Goal: Task Accomplishment & Management: Manage account settings

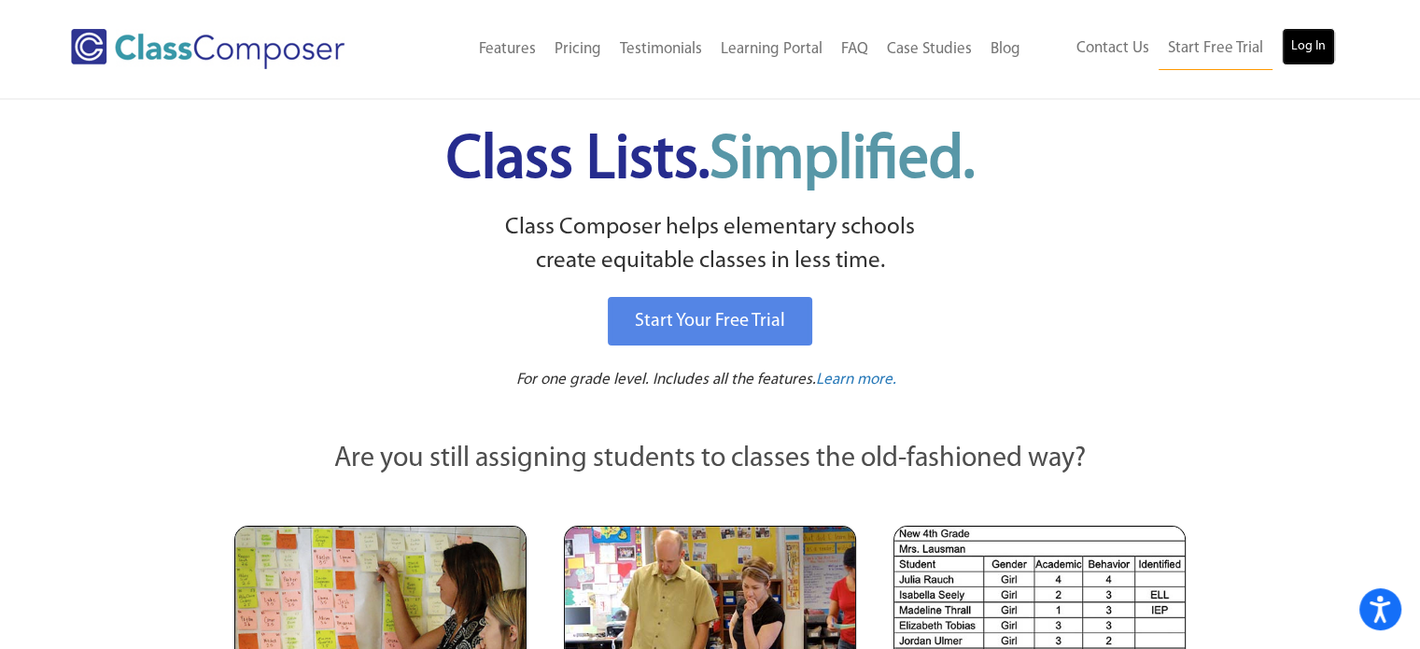
click at [1310, 38] on link "Log In" at bounding box center [1308, 46] width 53 height 37
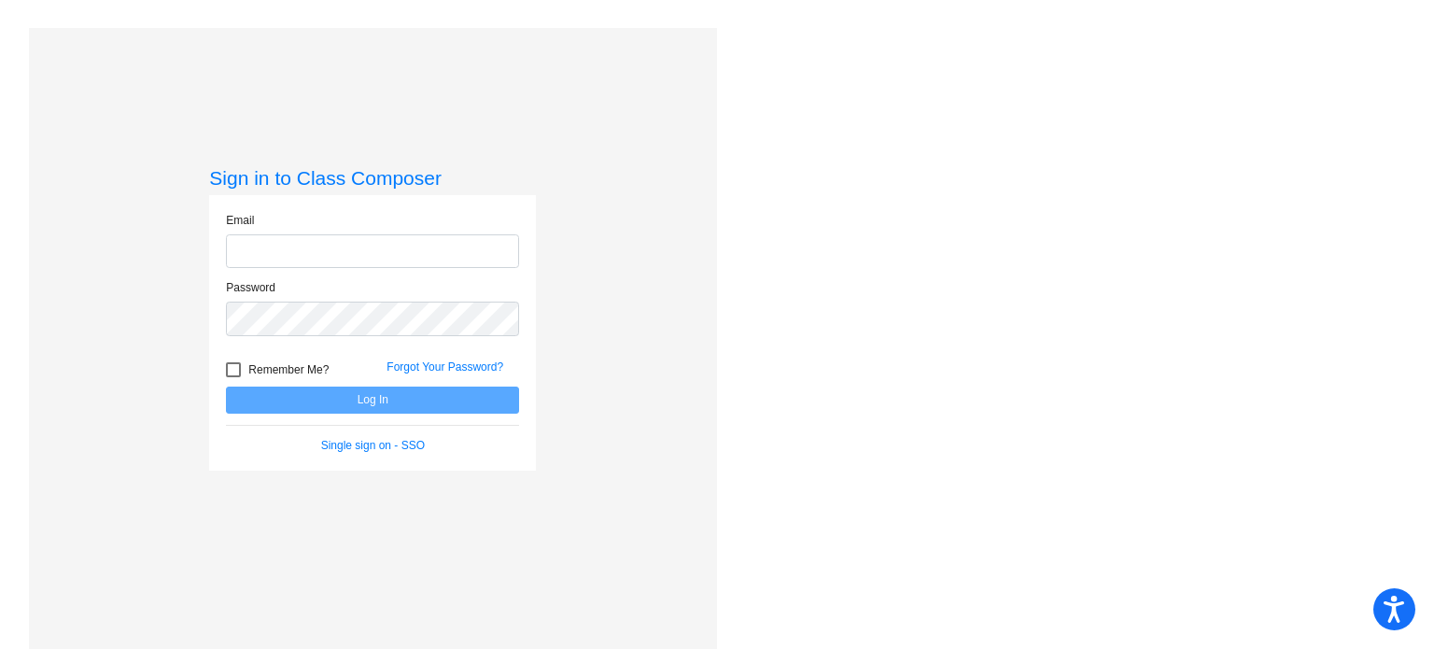
type input "tstrayer@mbgsd.org"
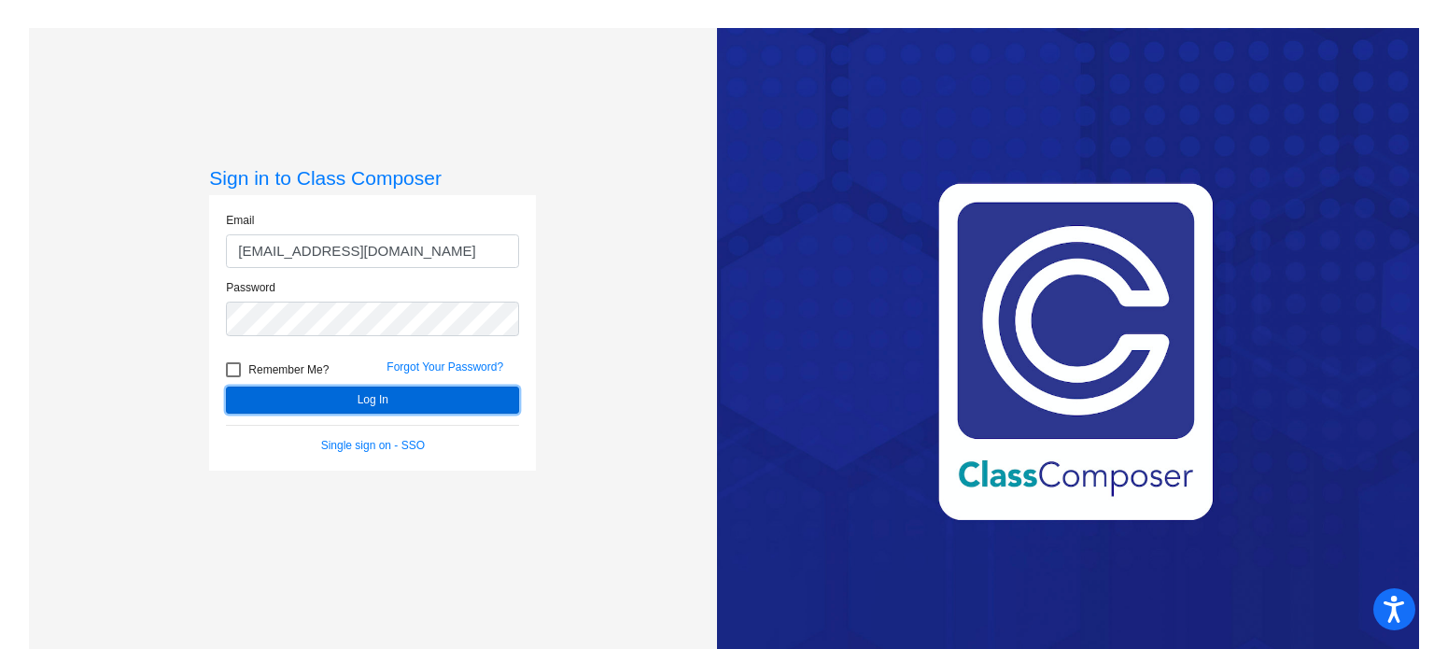
click at [348, 399] on button "Log In" at bounding box center [372, 399] width 293 height 27
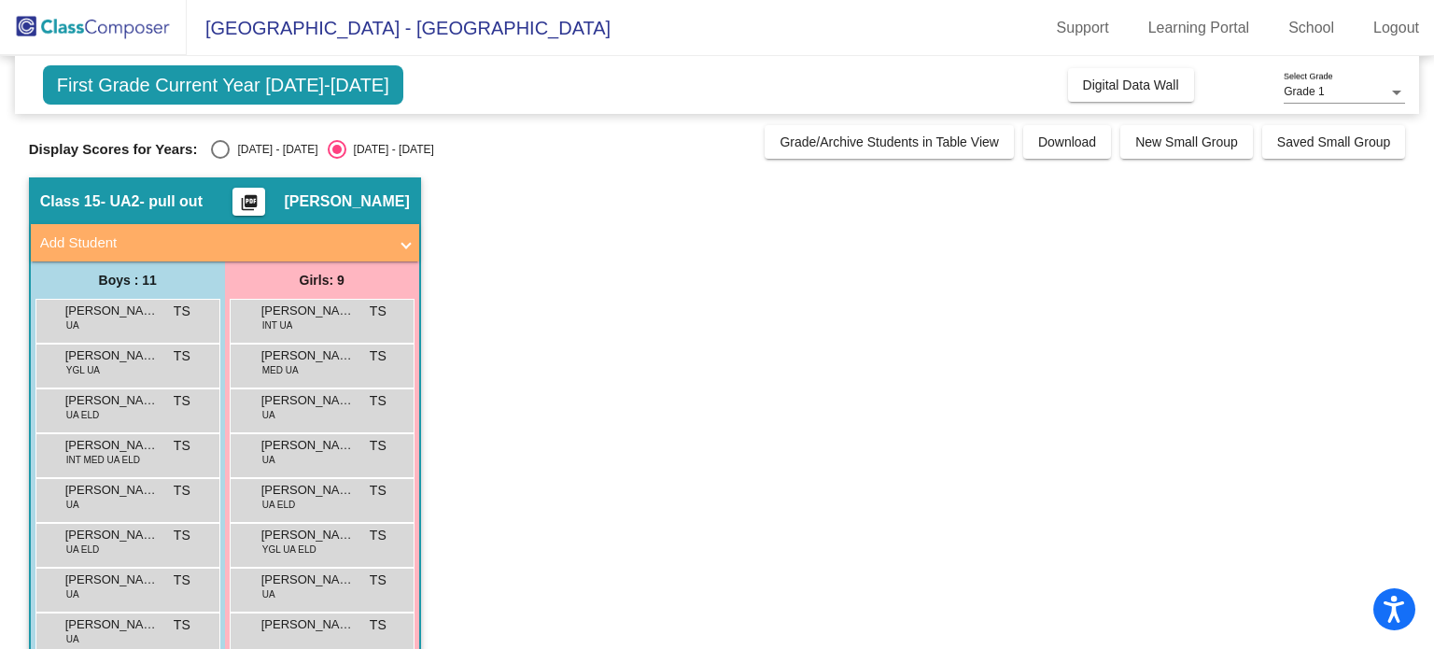
click at [219, 152] on div "Select an option" at bounding box center [220, 149] width 19 height 19
click at [219, 159] on input "2024 - 2025" at bounding box center [219, 159] width 1 height 1
radio input "true"
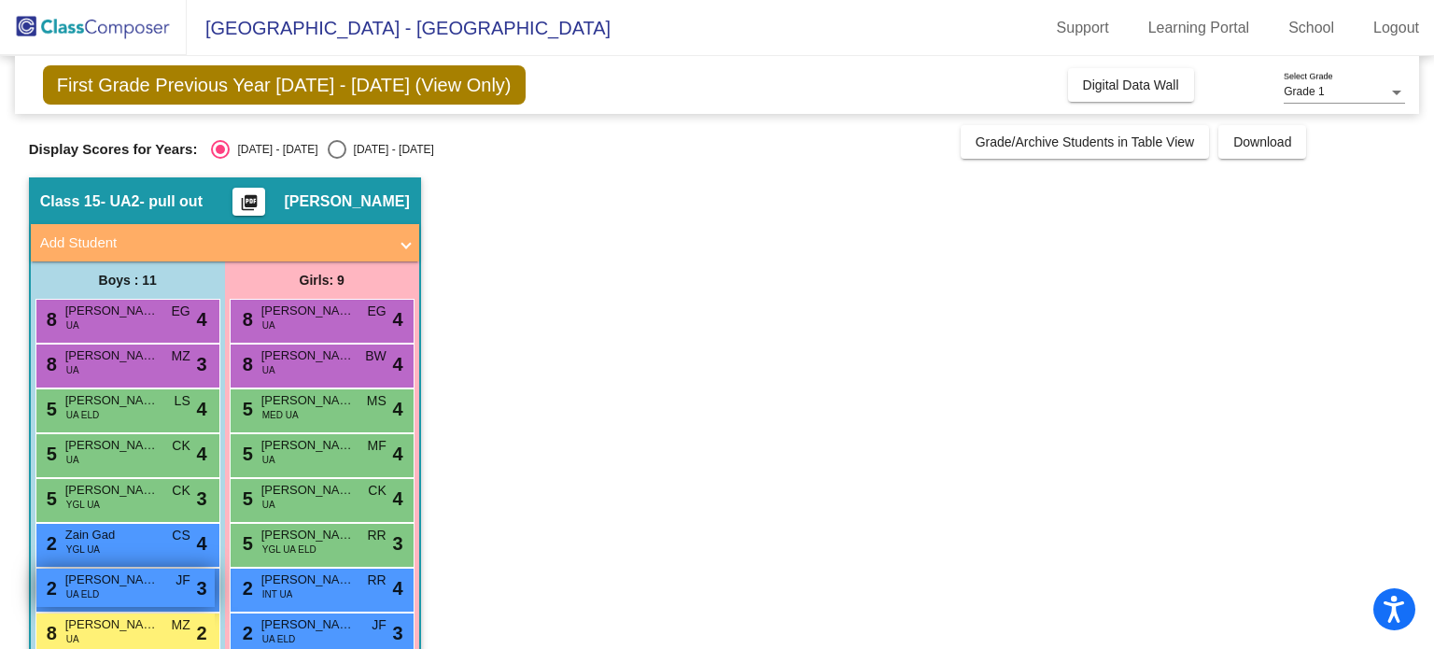
click at [93, 589] on span "UA ELD" at bounding box center [83, 594] width 34 height 14
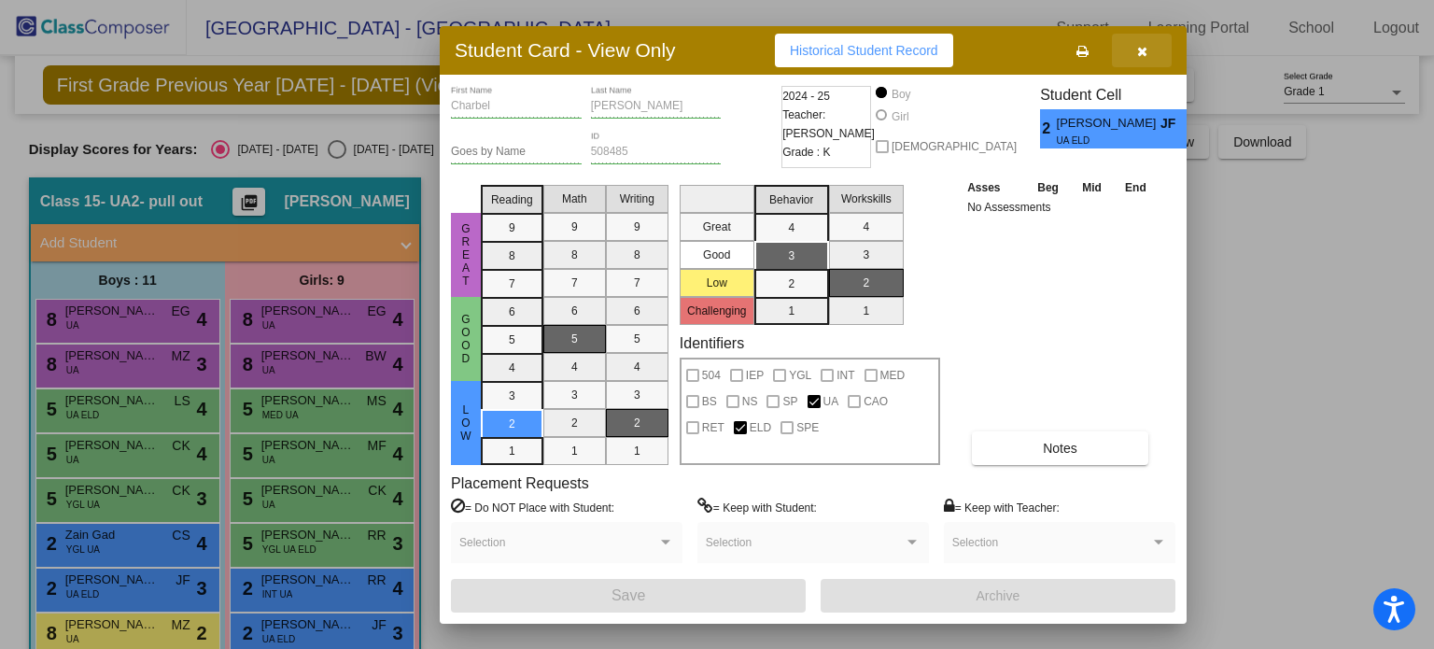
click at [1143, 50] on icon "button" at bounding box center [1142, 51] width 10 height 13
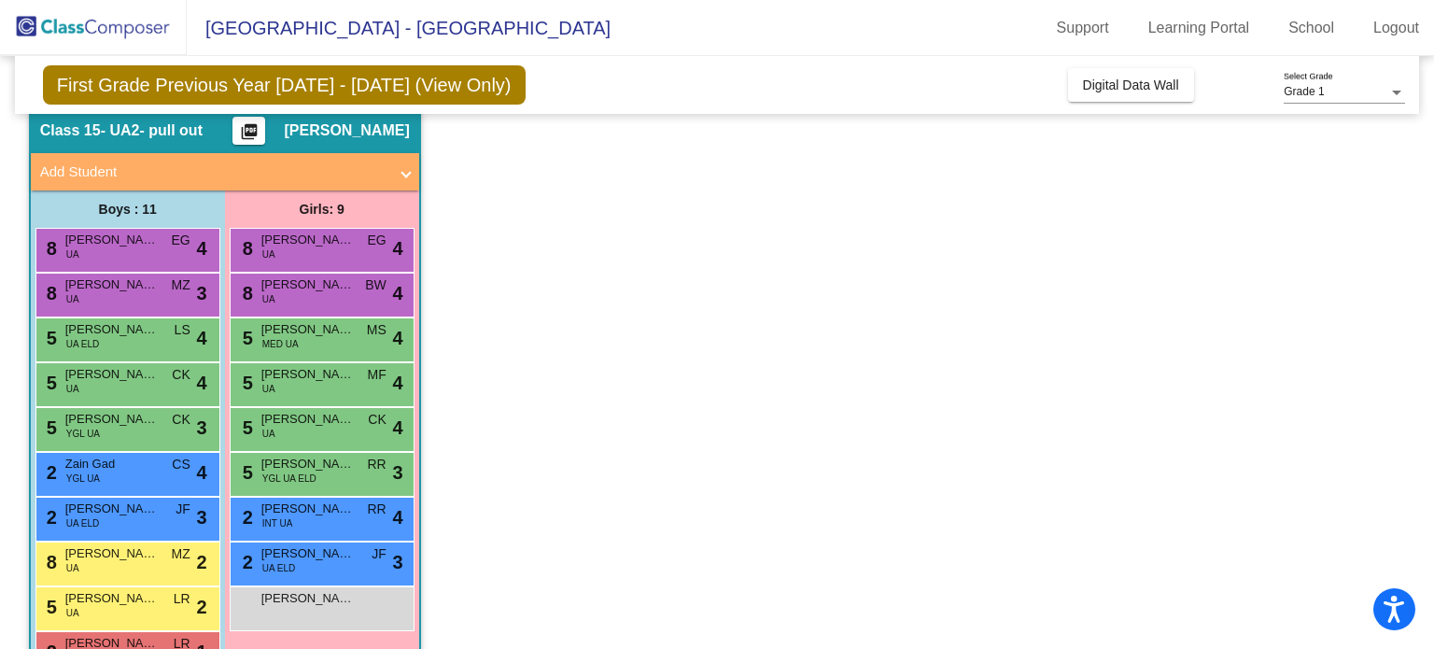
scroll to position [172, 0]
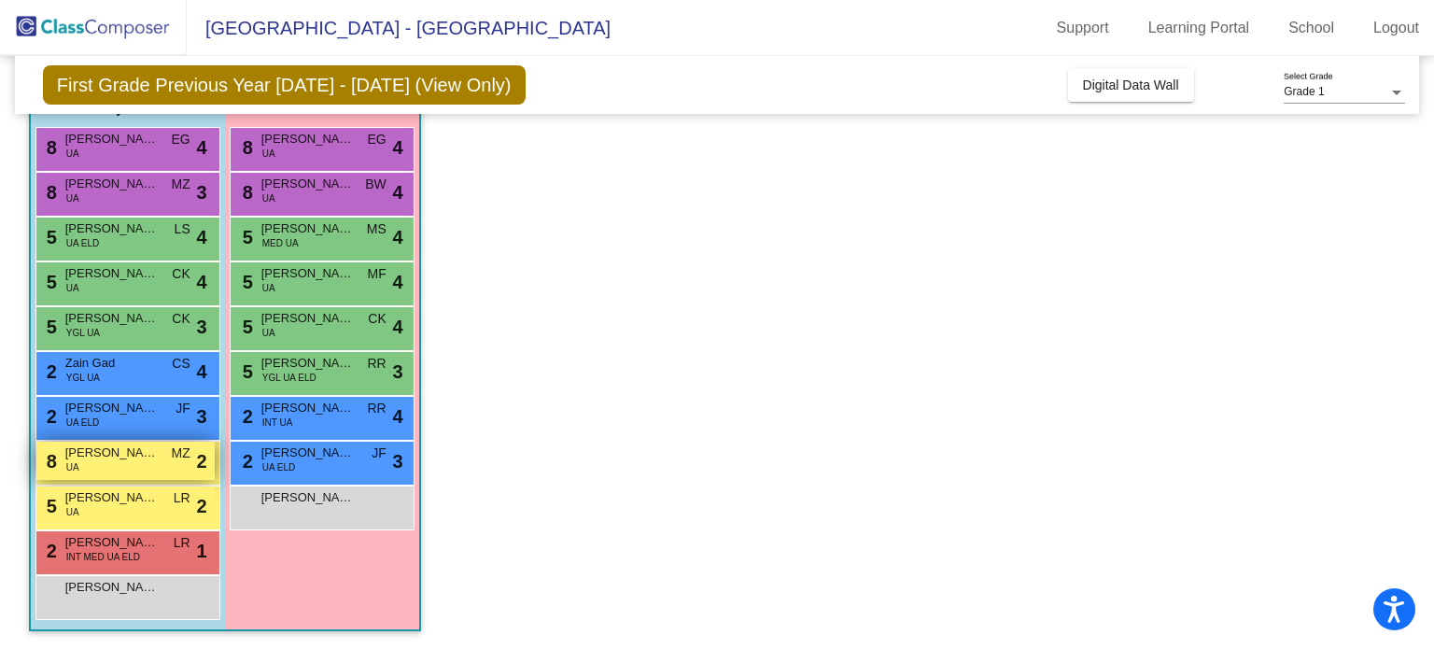
click at [110, 452] on span "Joseph Mazzocchi" at bounding box center [111, 452] width 93 height 19
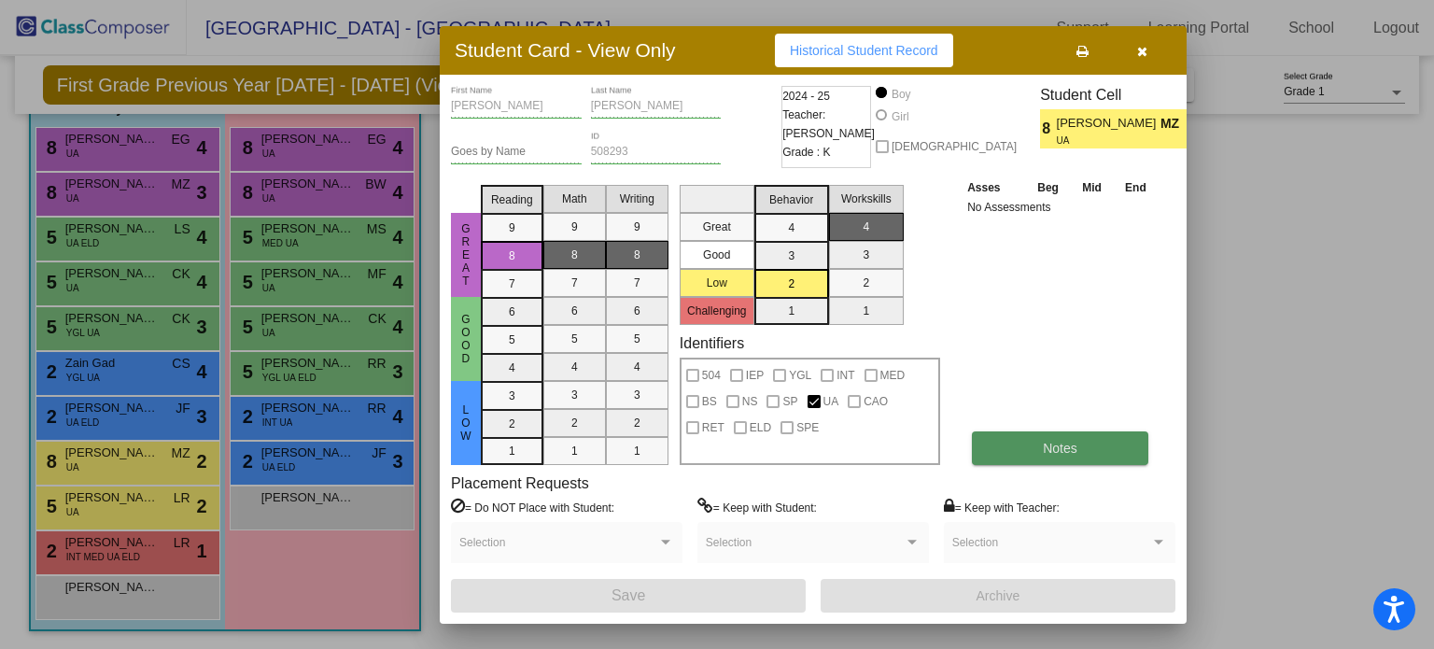
click at [1043, 448] on span "Notes" at bounding box center [1060, 448] width 35 height 15
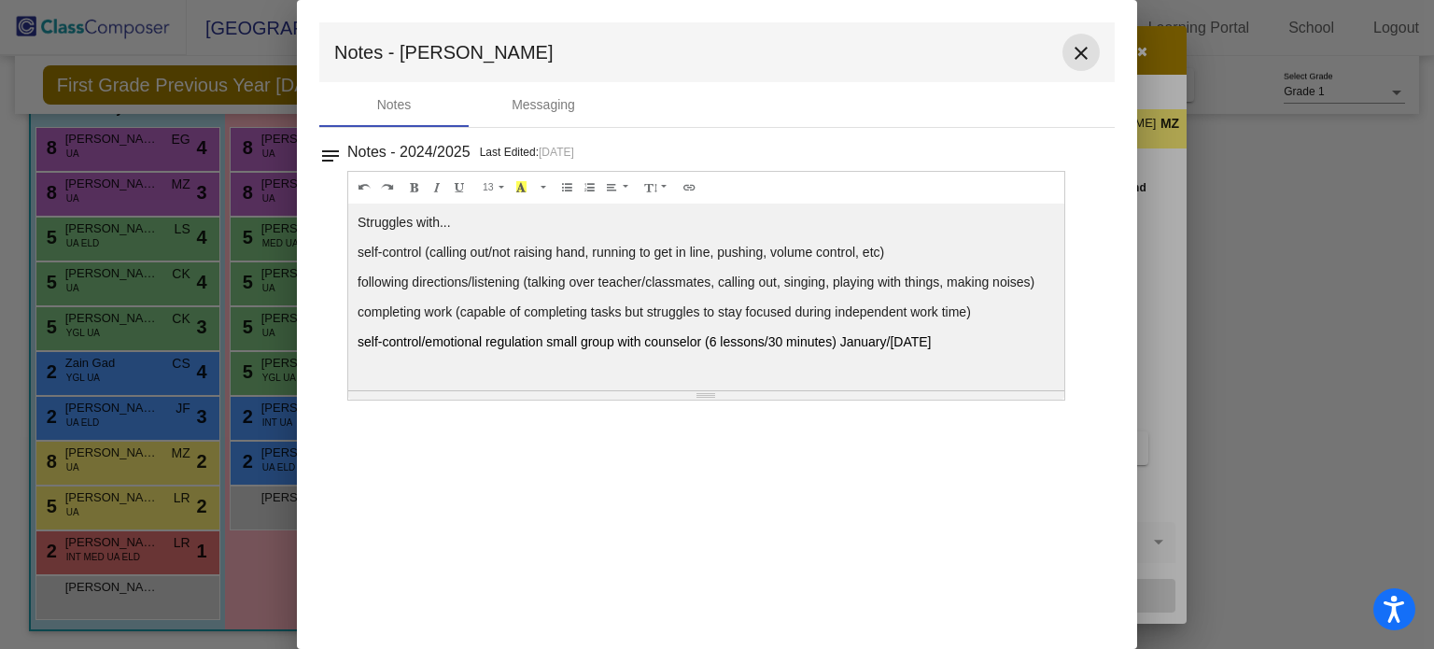
click at [1076, 43] on mat-icon "close" at bounding box center [1081, 53] width 22 height 22
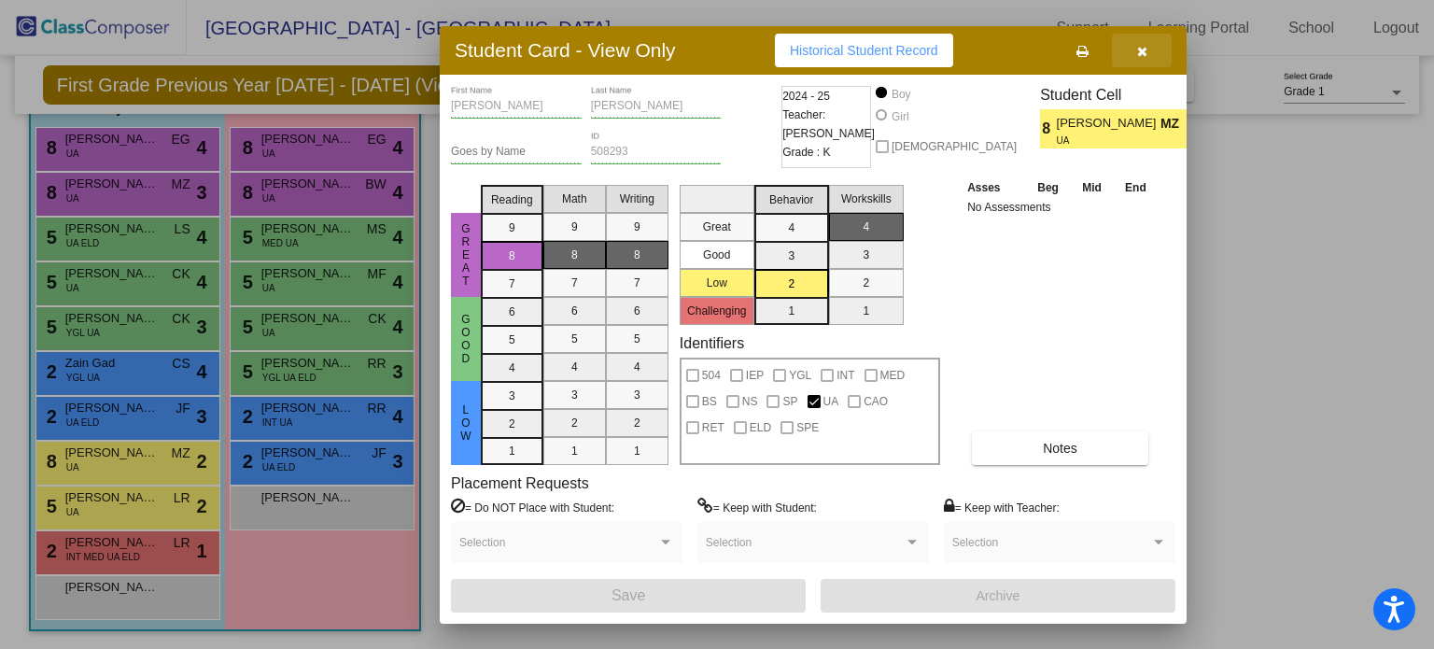
click at [1145, 55] on icon "button" at bounding box center [1142, 51] width 10 height 13
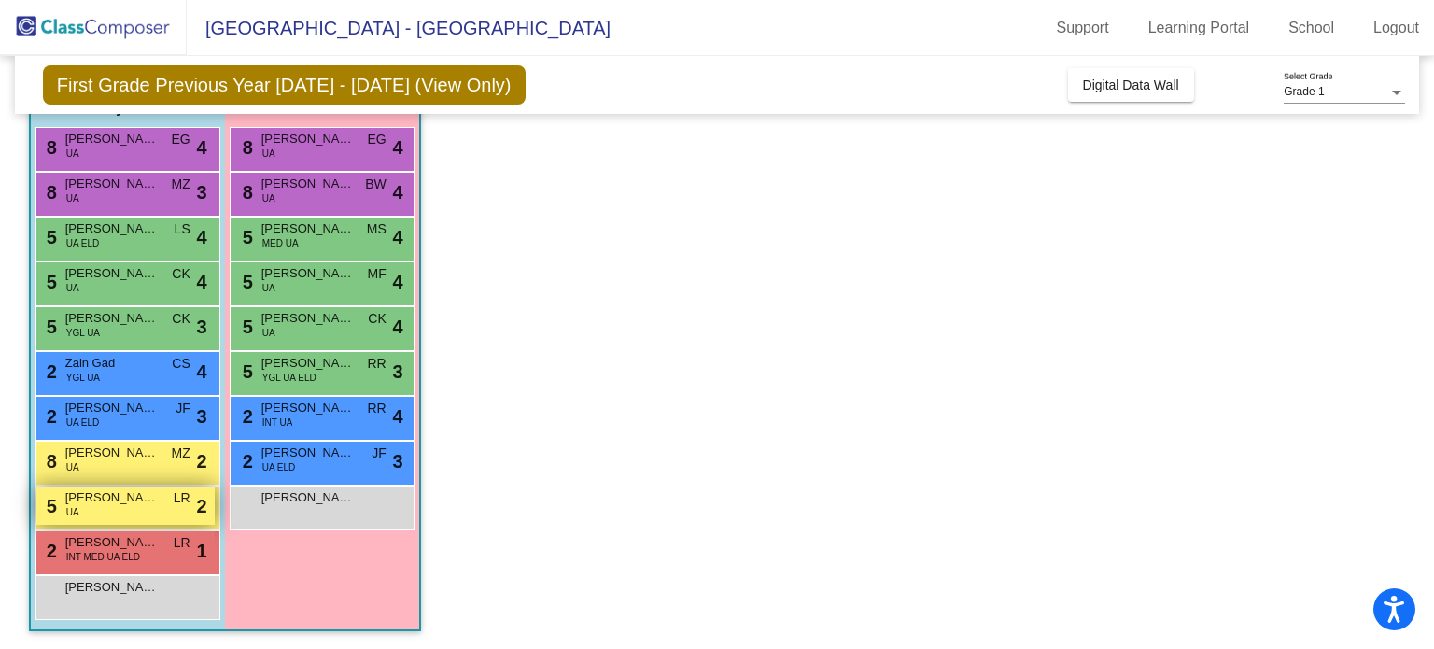
click at [122, 509] on div "5 Miles Pasquini UA LR lock do_not_disturb_alt 2" at bounding box center [125, 505] width 178 height 38
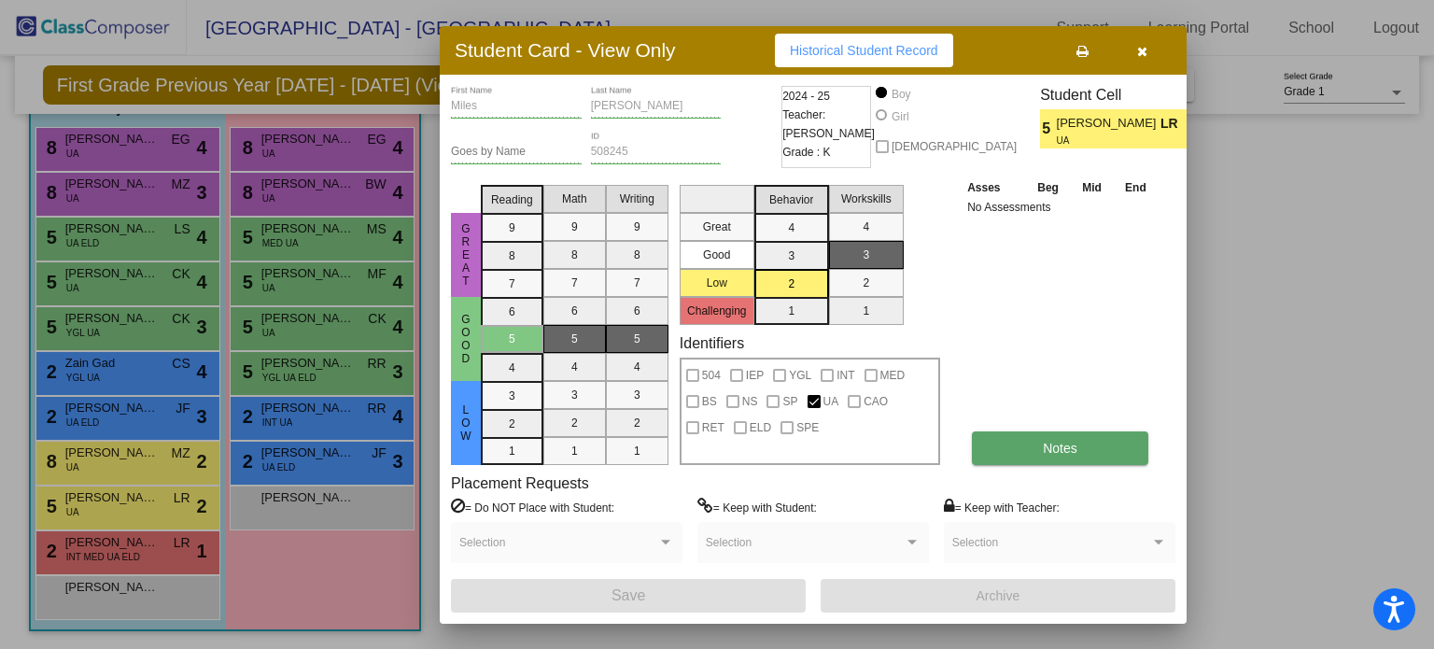
click at [1046, 442] on span "Notes" at bounding box center [1060, 448] width 35 height 15
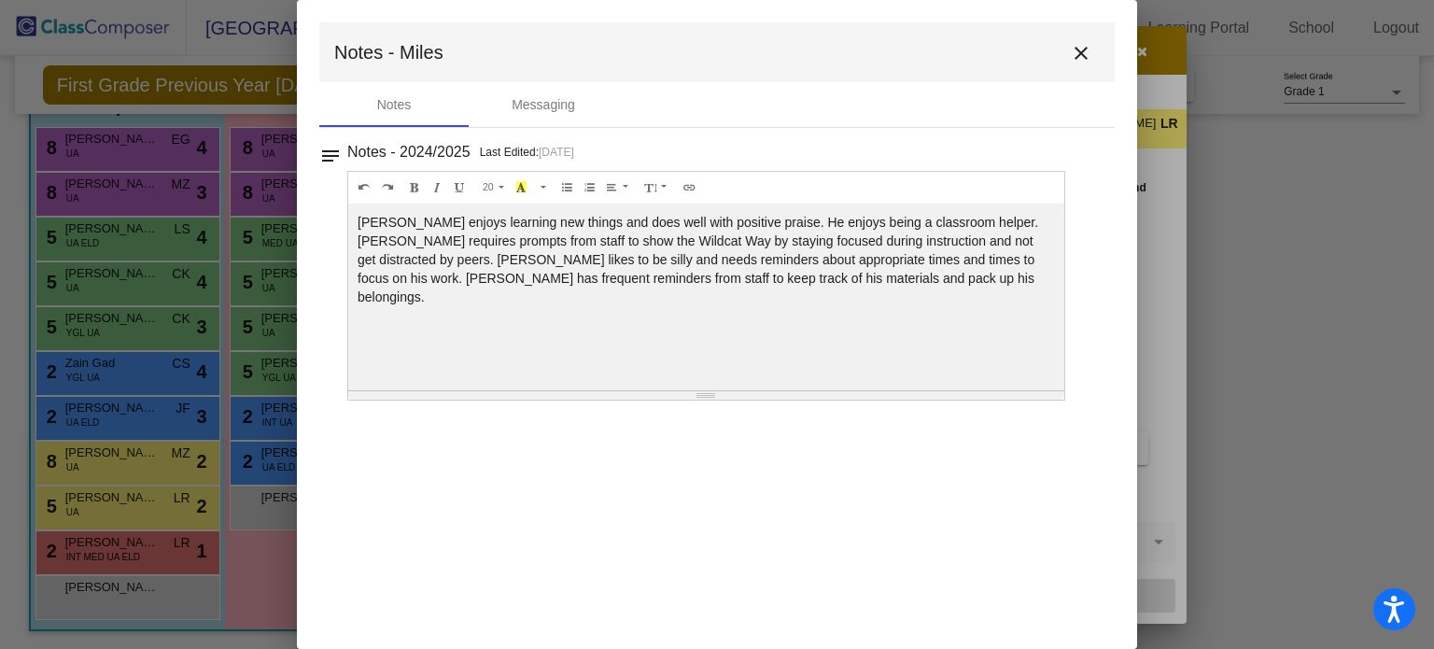
click at [1076, 57] on mat-icon "close" at bounding box center [1081, 53] width 22 height 22
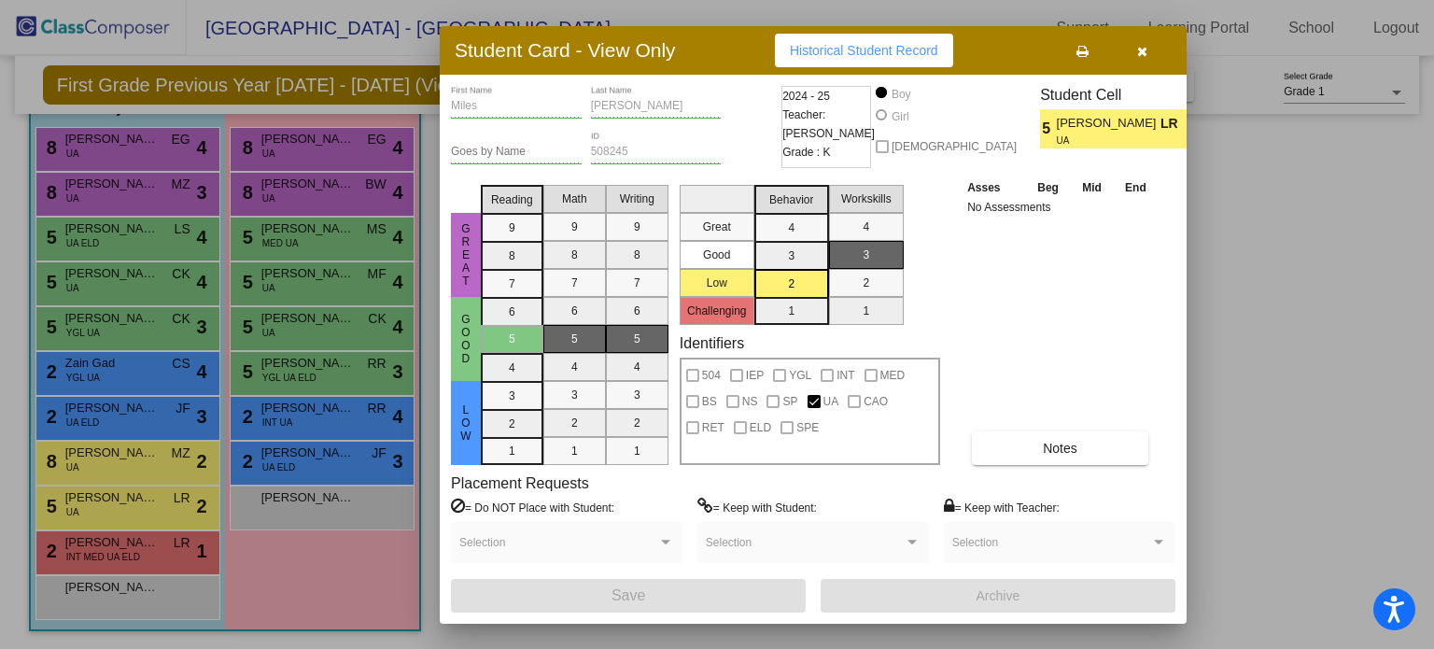
click at [157, 550] on div at bounding box center [717, 324] width 1434 height 649
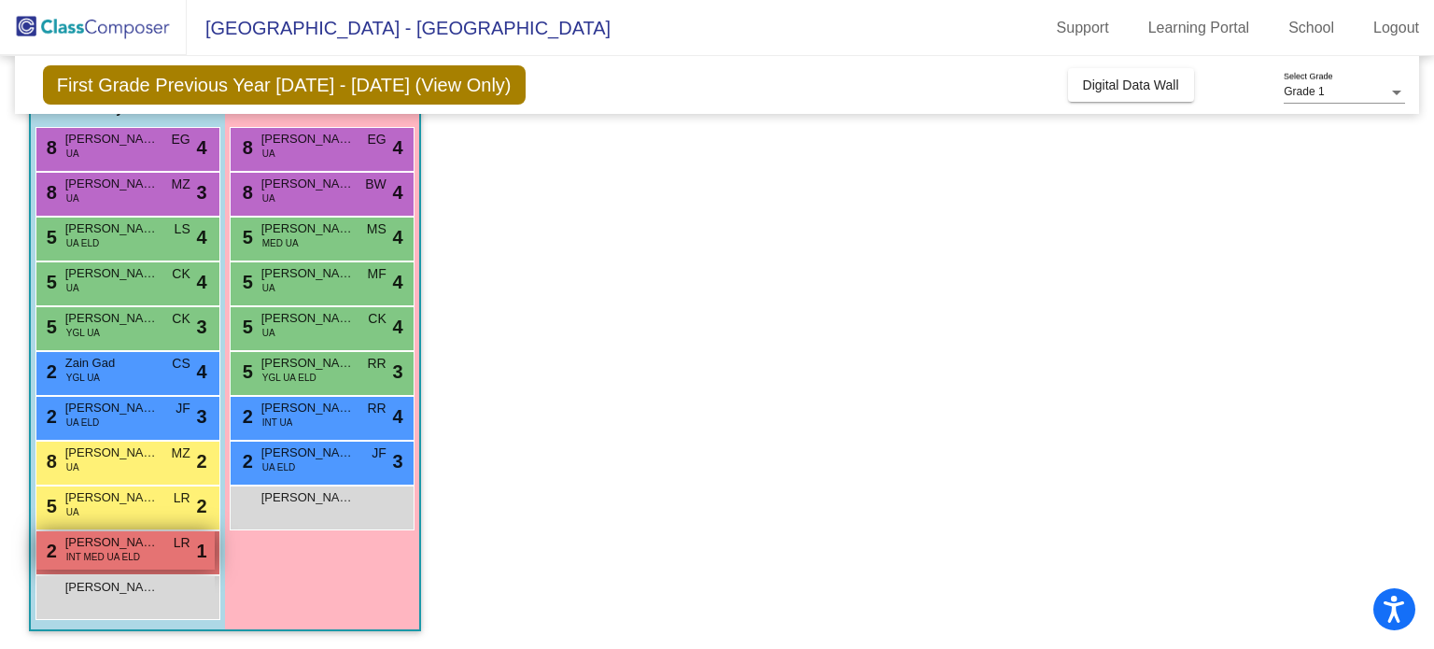
click at [146, 536] on span "Imran Mohamed" at bounding box center [111, 542] width 93 height 19
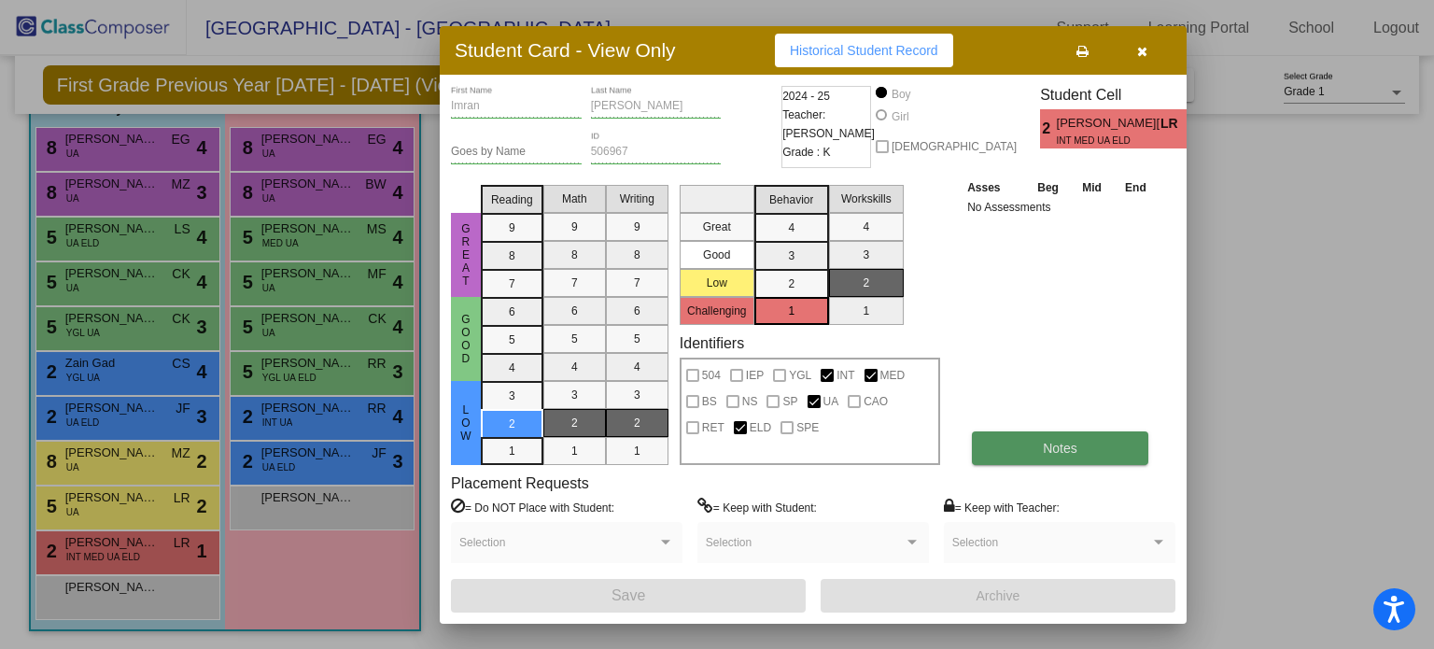
click at [1052, 454] on span "Notes" at bounding box center [1060, 448] width 35 height 15
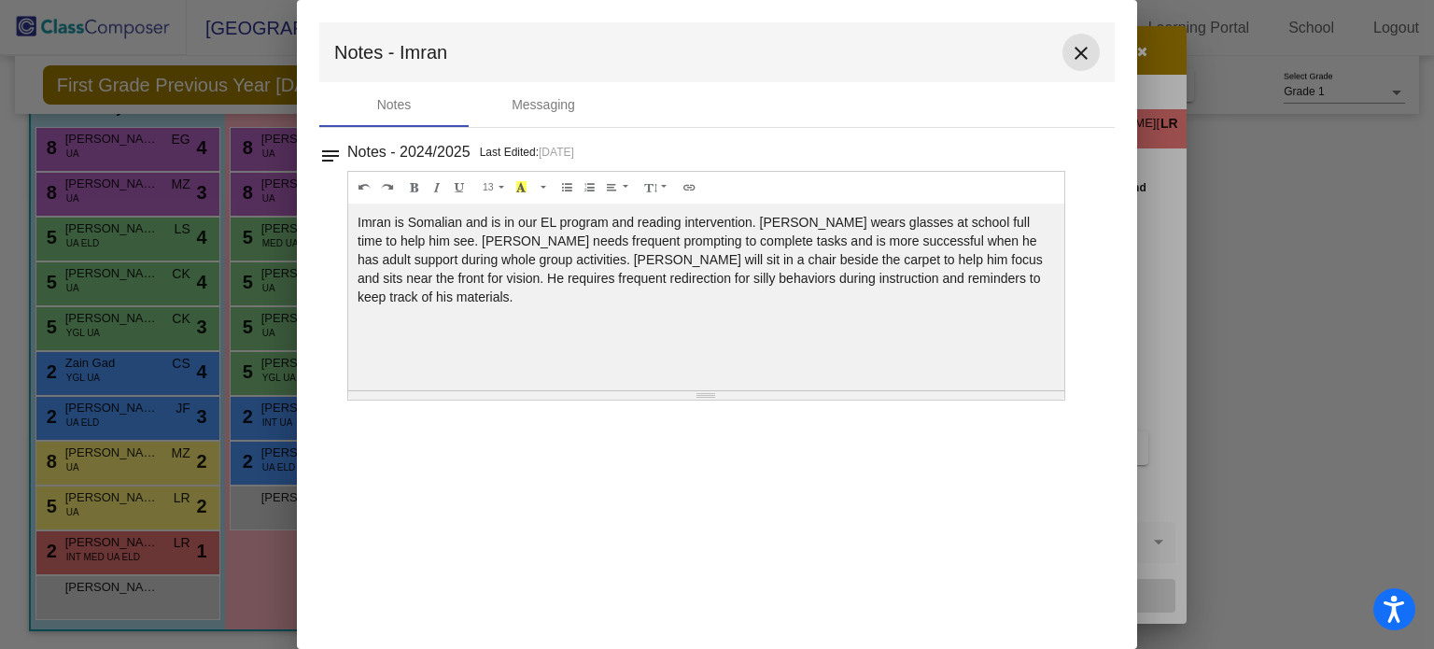
click at [1085, 50] on mat-icon "close" at bounding box center [1081, 53] width 22 height 22
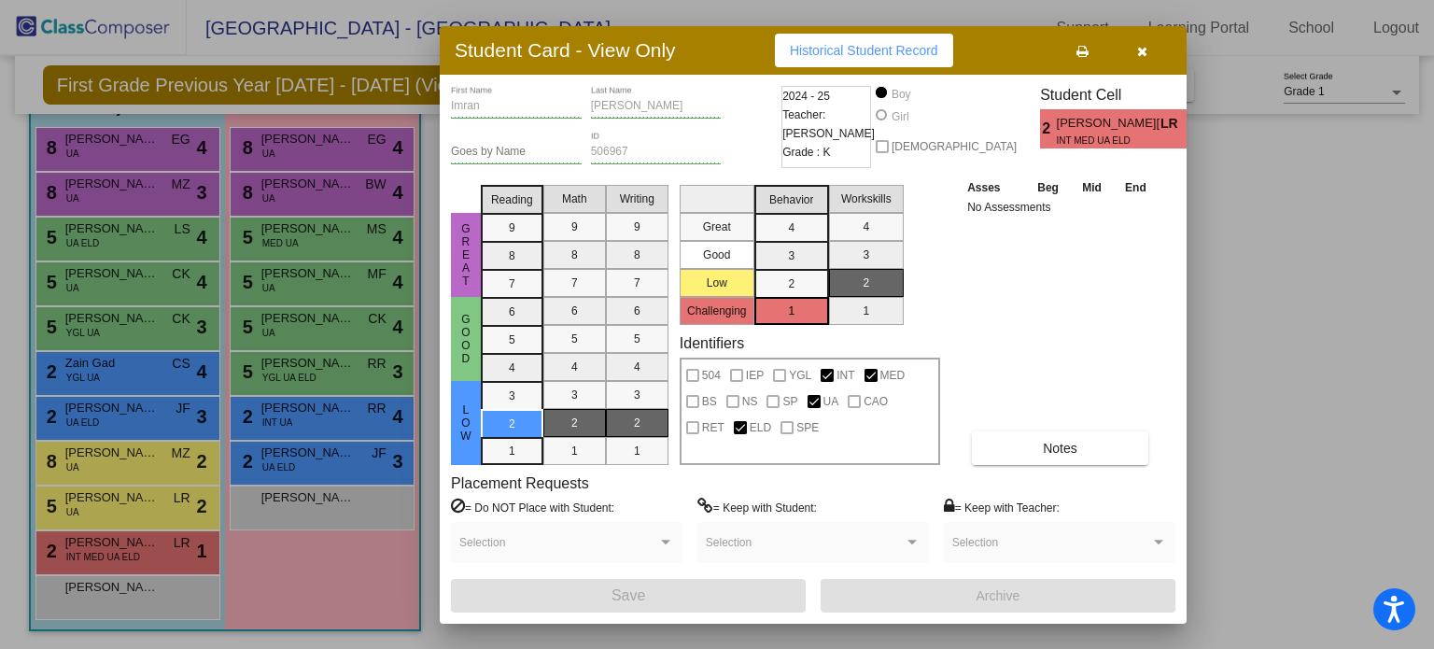
click at [332, 414] on div at bounding box center [717, 324] width 1434 height 649
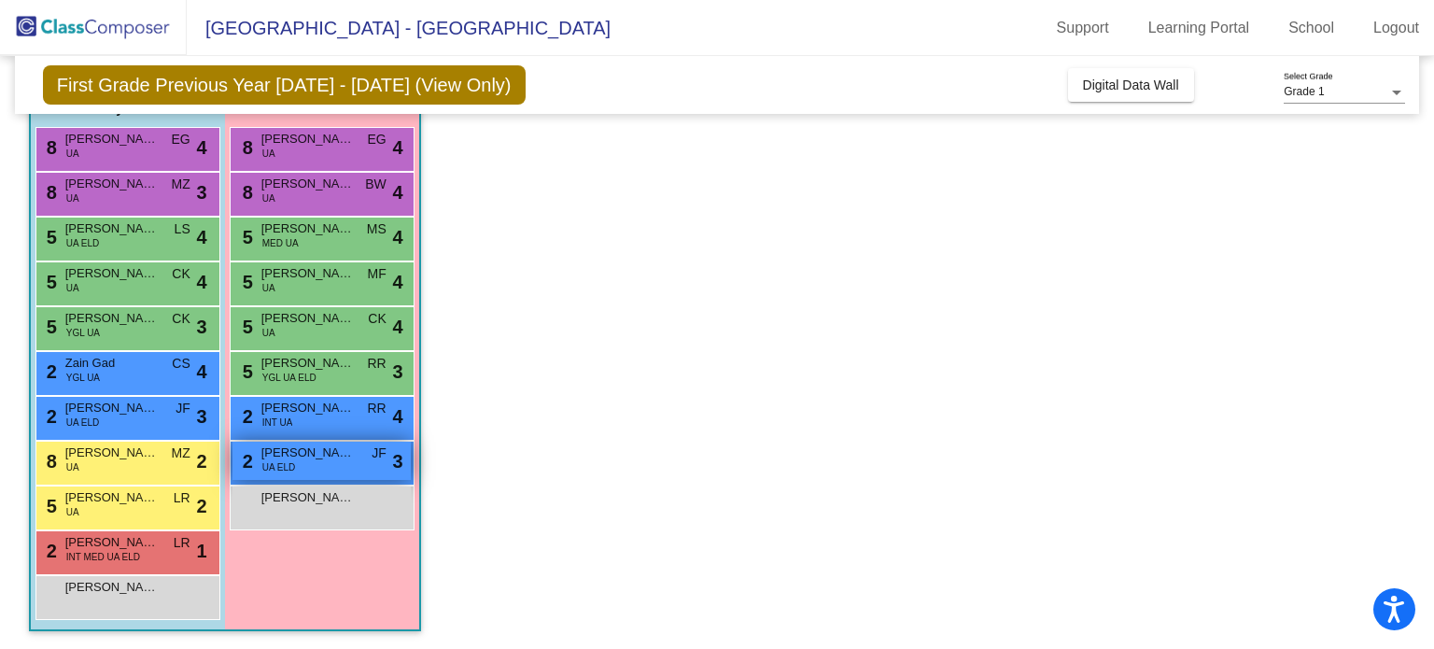
click at [340, 453] on span "Leen Hassan" at bounding box center [307, 452] width 93 height 19
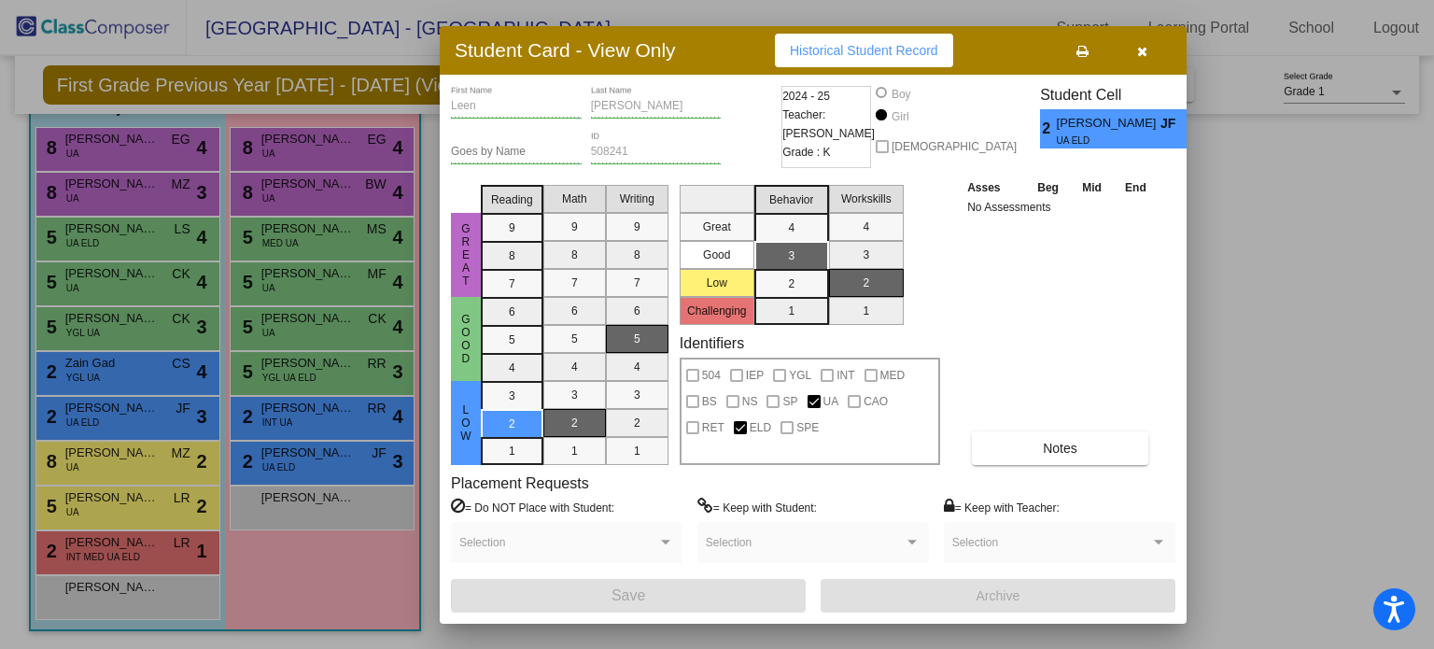
click at [145, 418] on div at bounding box center [717, 324] width 1434 height 649
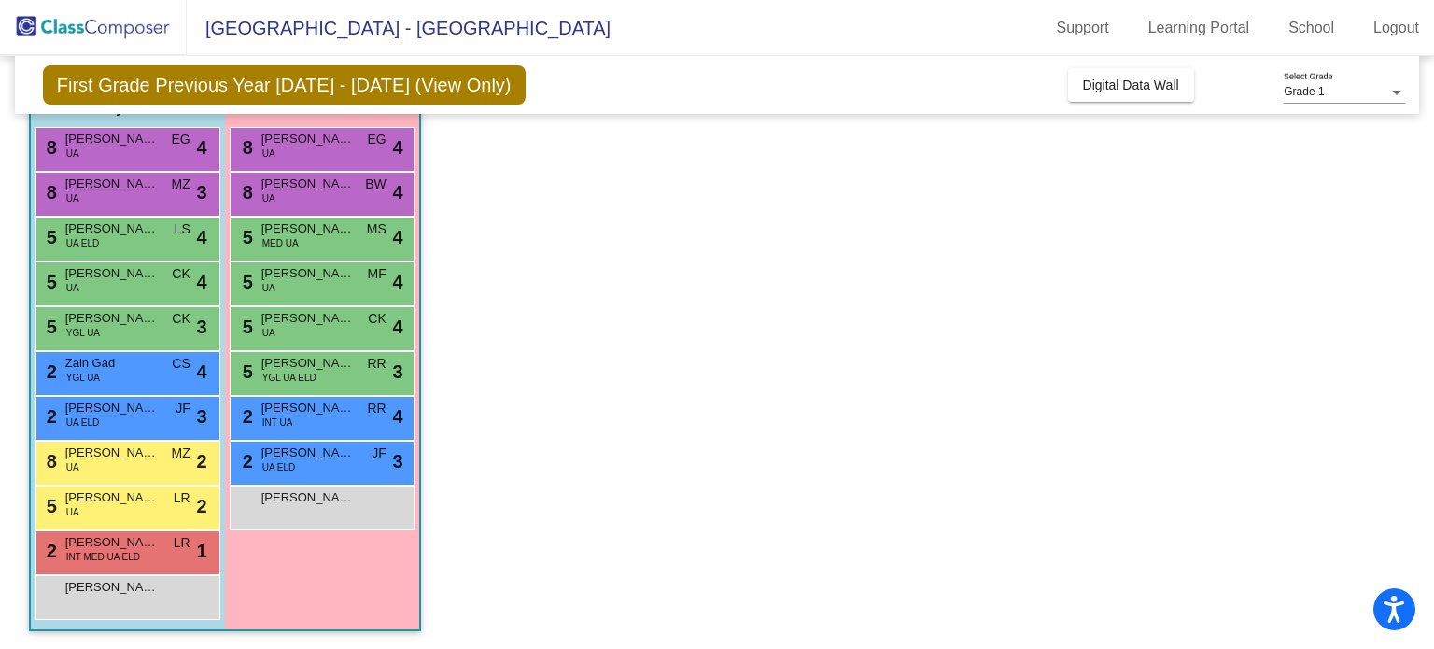
click at [145, 418] on div "2 Charbel Mikhail UA ELD JF lock do_not_disturb_alt 3" at bounding box center [125, 416] width 178 height 38
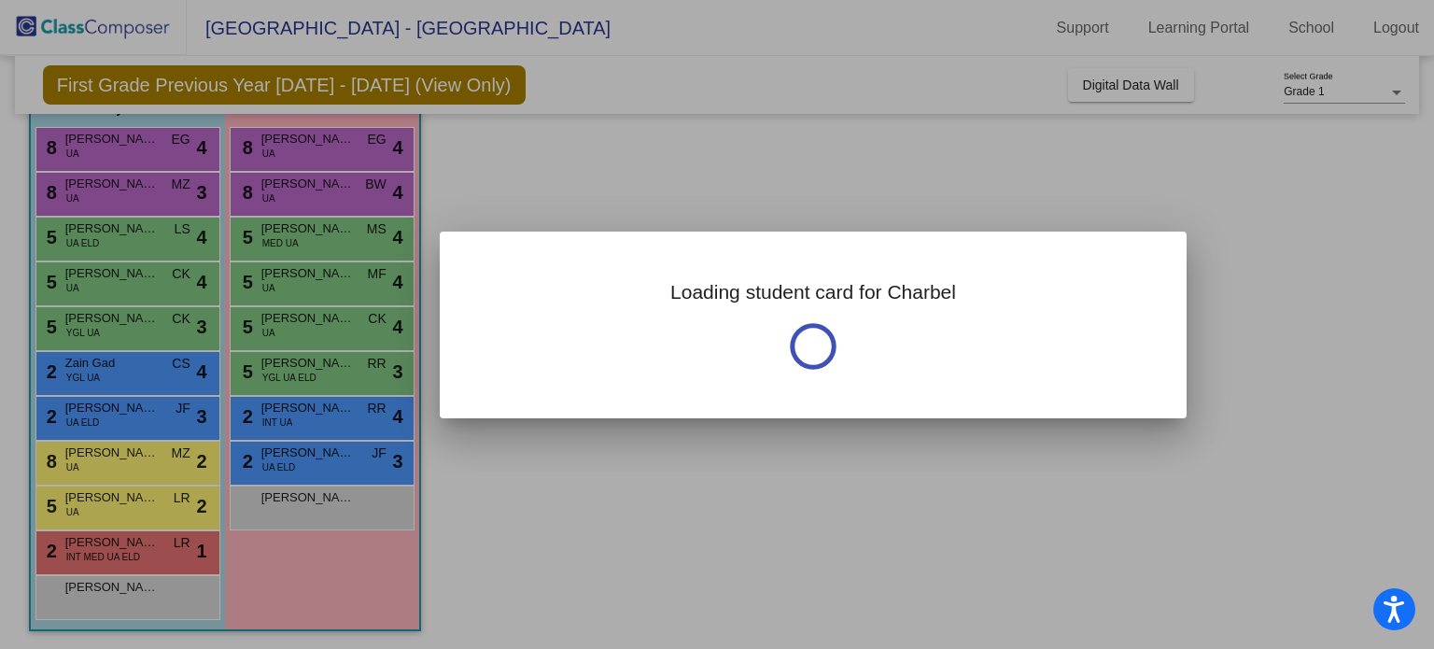
click at [145, 418] on div at bounding box center [717, 324] width 1434 height 649
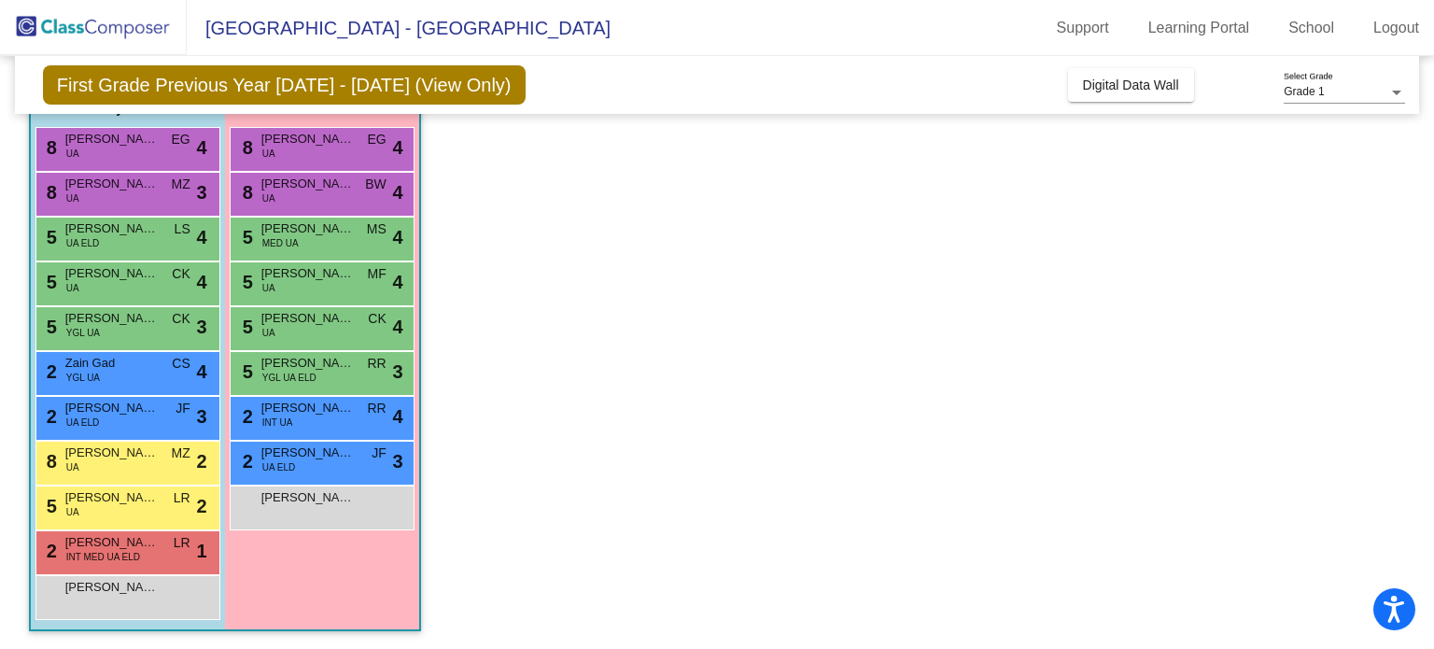
click at [145, 418] on div "2 Charbel Mikhail UA ELD JF lock do_not_disturb_alt 3" at bounding box center [125, 416] width 178 height 38
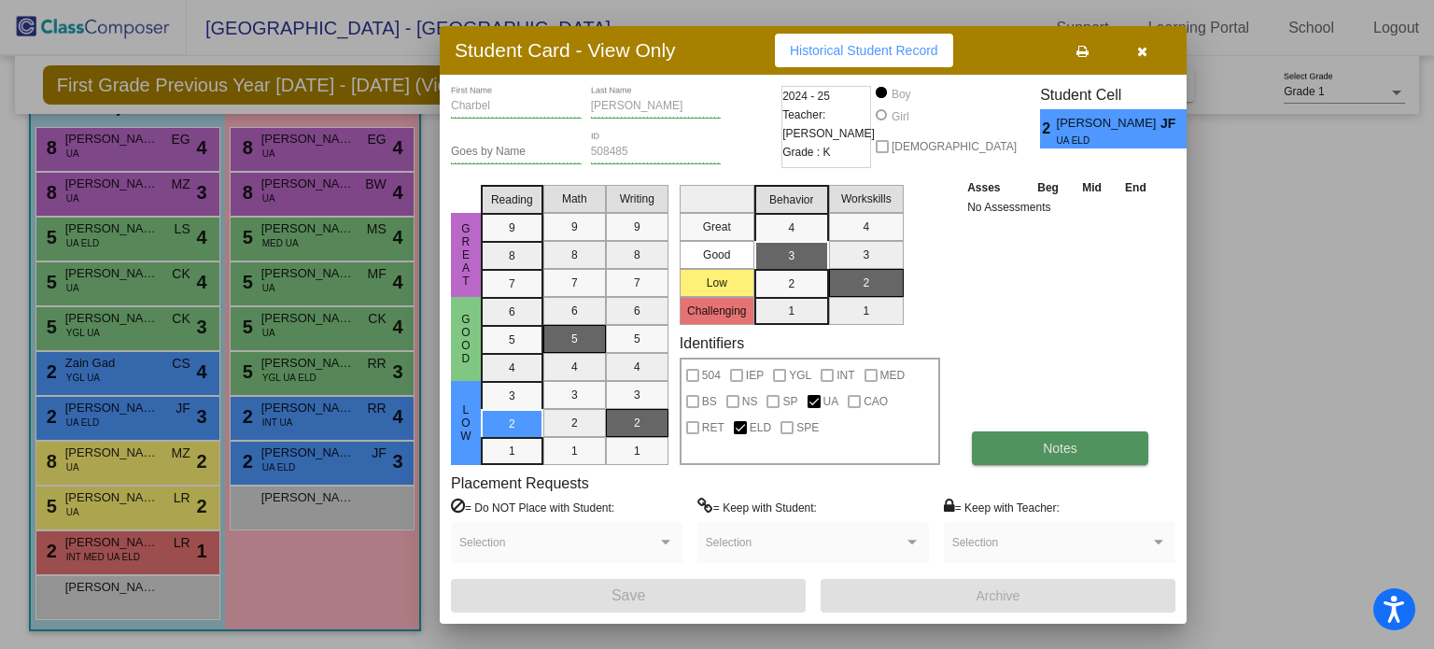
click at [1075, 449] on span "Notes" at bounding box center [1060, 448] width 35 height 15
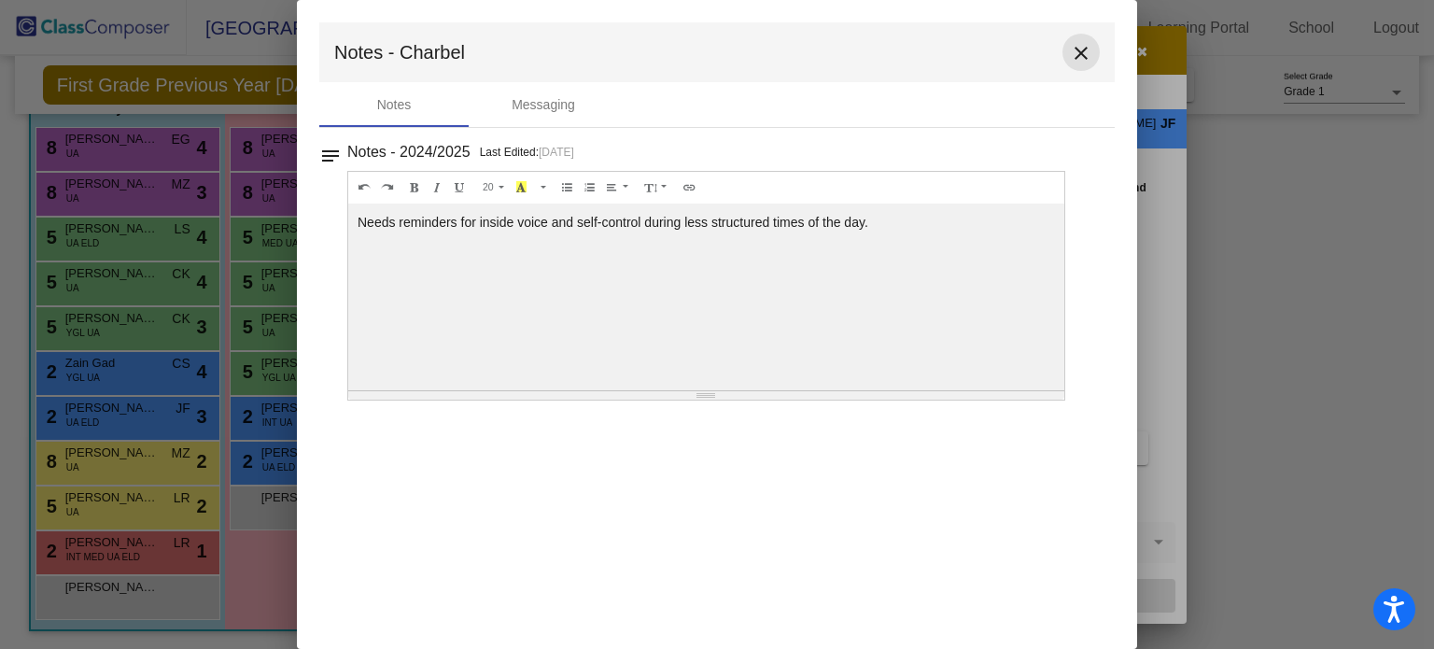
click at [1089, 53] on mat-icon "close" at bounding box center [1081, 53] width 22 height 22
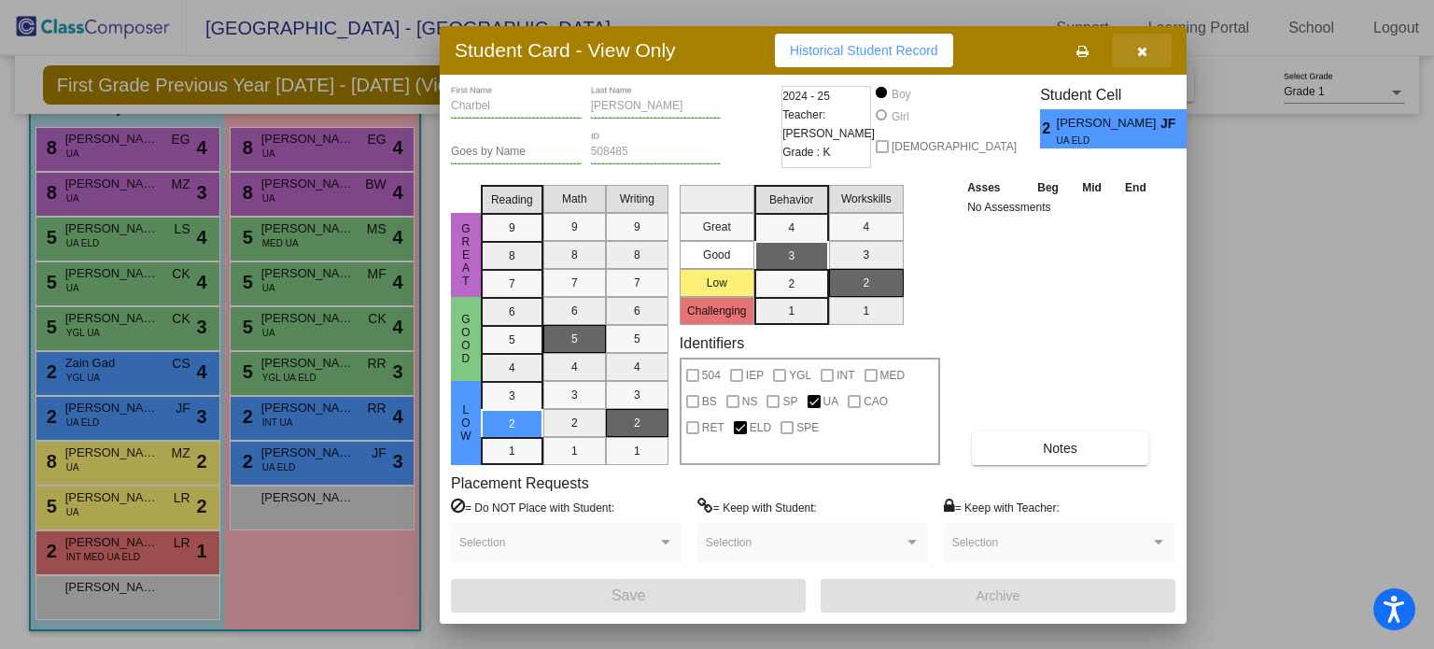
click at [1139, 52] on icon "button" at bounding box center [1142, 51] width 10 height 13
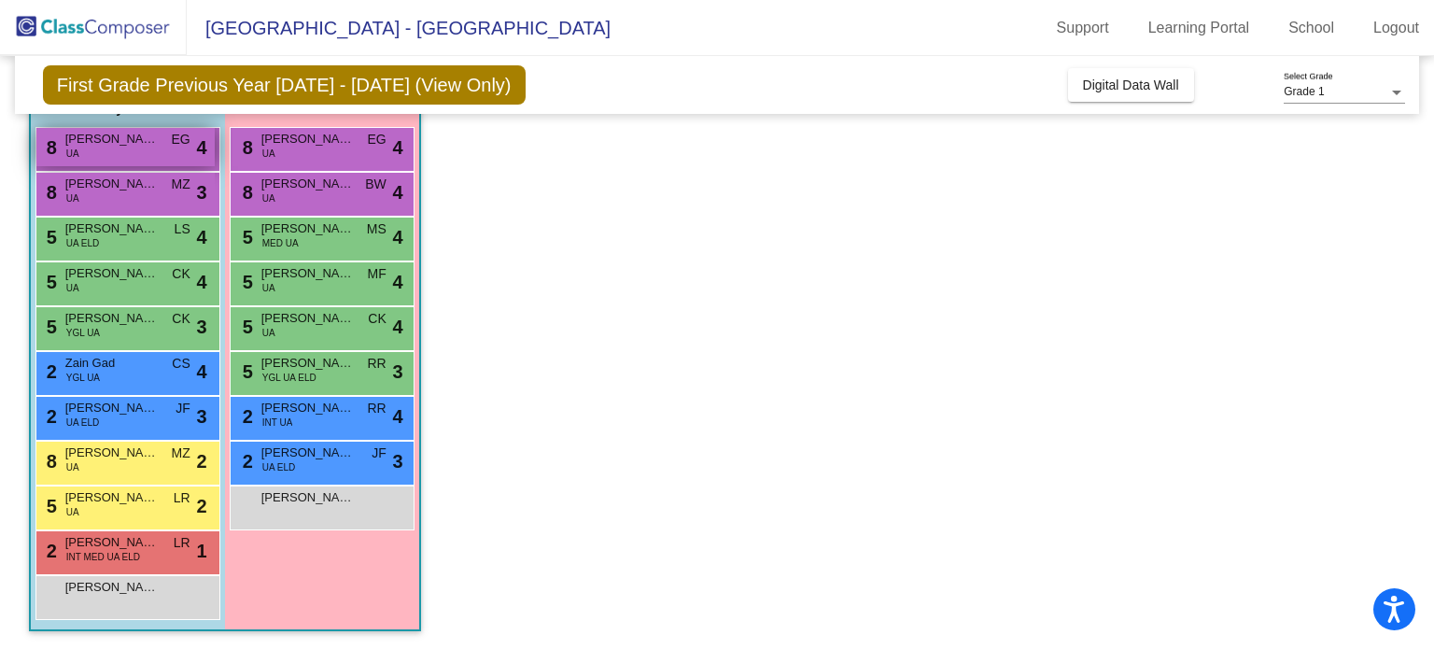
click at [153, 145] on span "Owen Eckrich" at bounding box center [111, 139] width 93 height 19
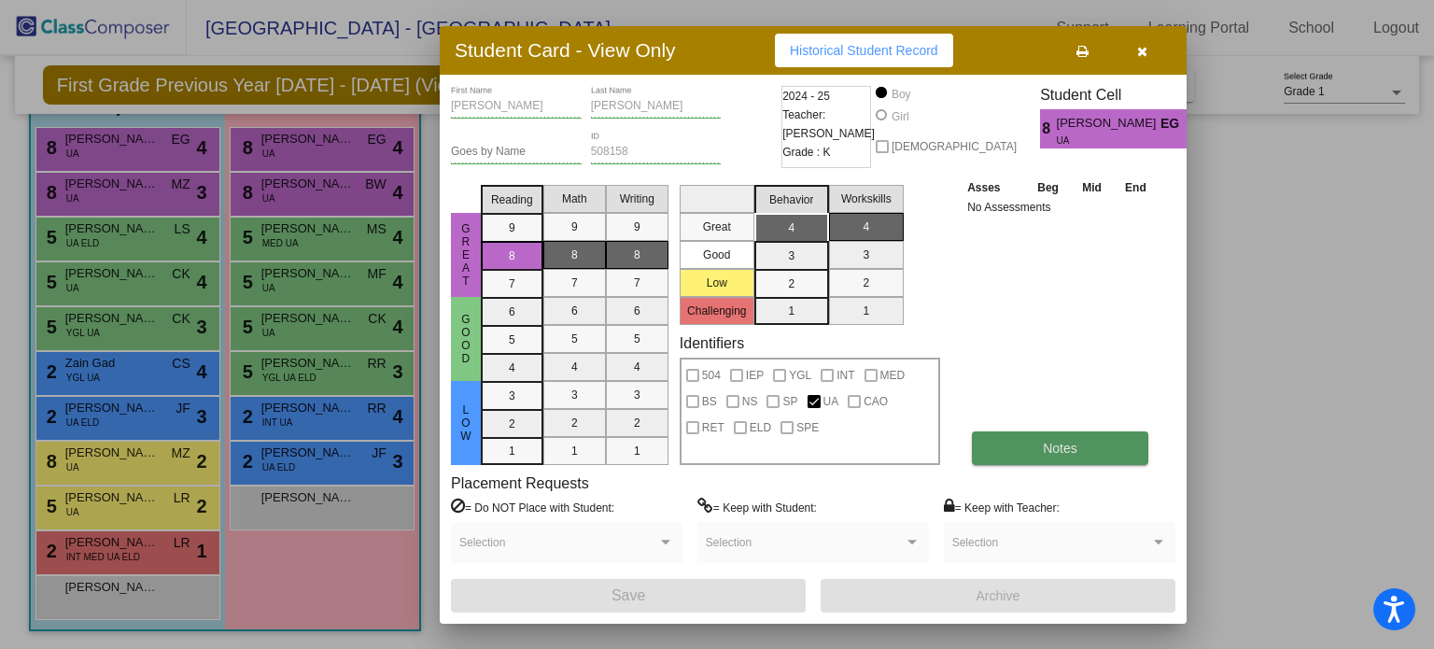
click at [1117, 451] on button "Notes" at bounding box center [1060, 448] width 176 height 34
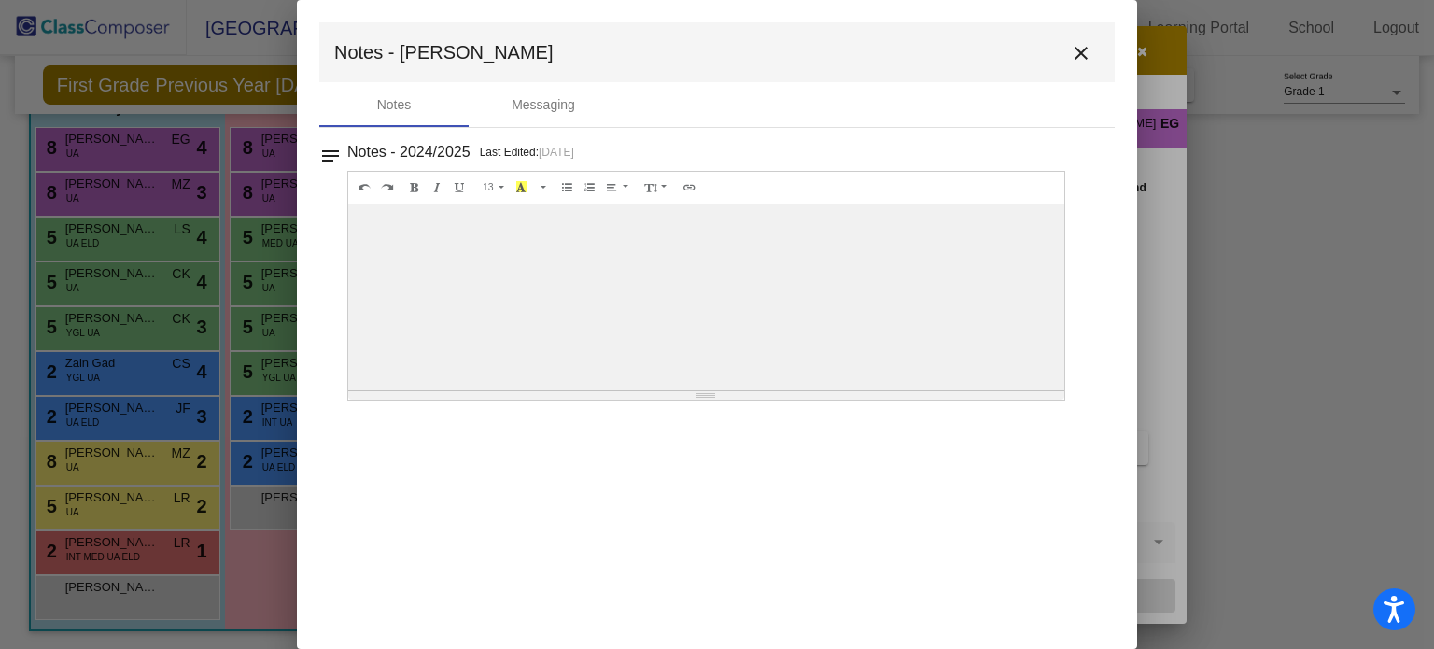
click at [1079, 49] on mat-icon "close" at bounding box center [1081, 53] width 22 height 22
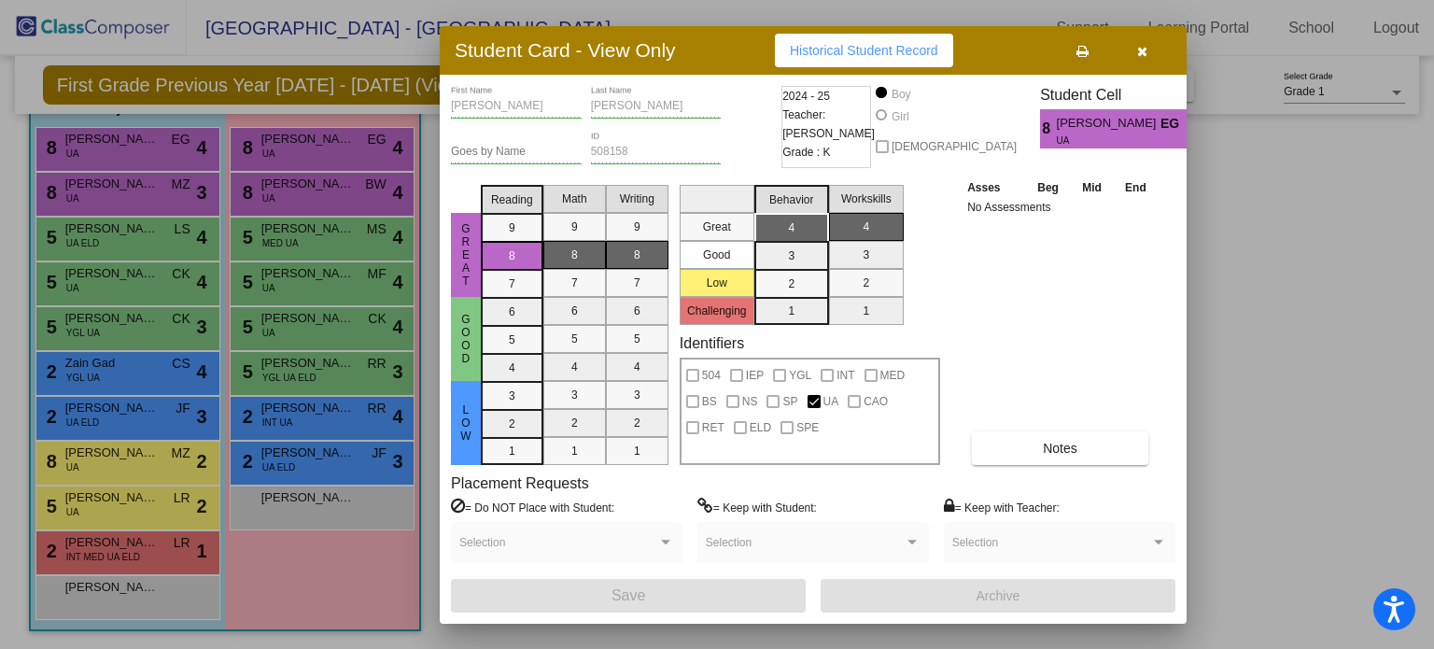
click at [144, 335] on div at bounding box center [717, 324] width 1434 height 649
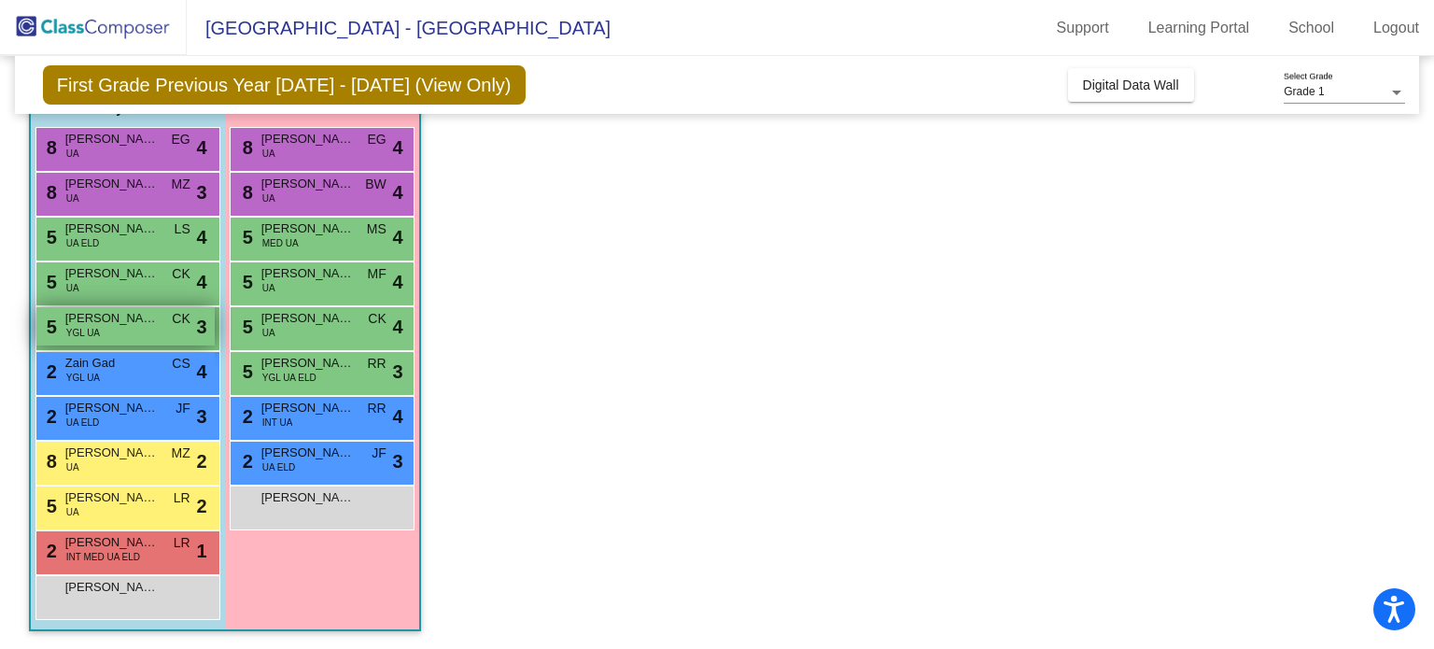
click at [135, 341] on div "5 Brian Campbell YGL UA CK lock do_not_disturb_alt 3" at bounding box center [125, 326] width 178 height 38
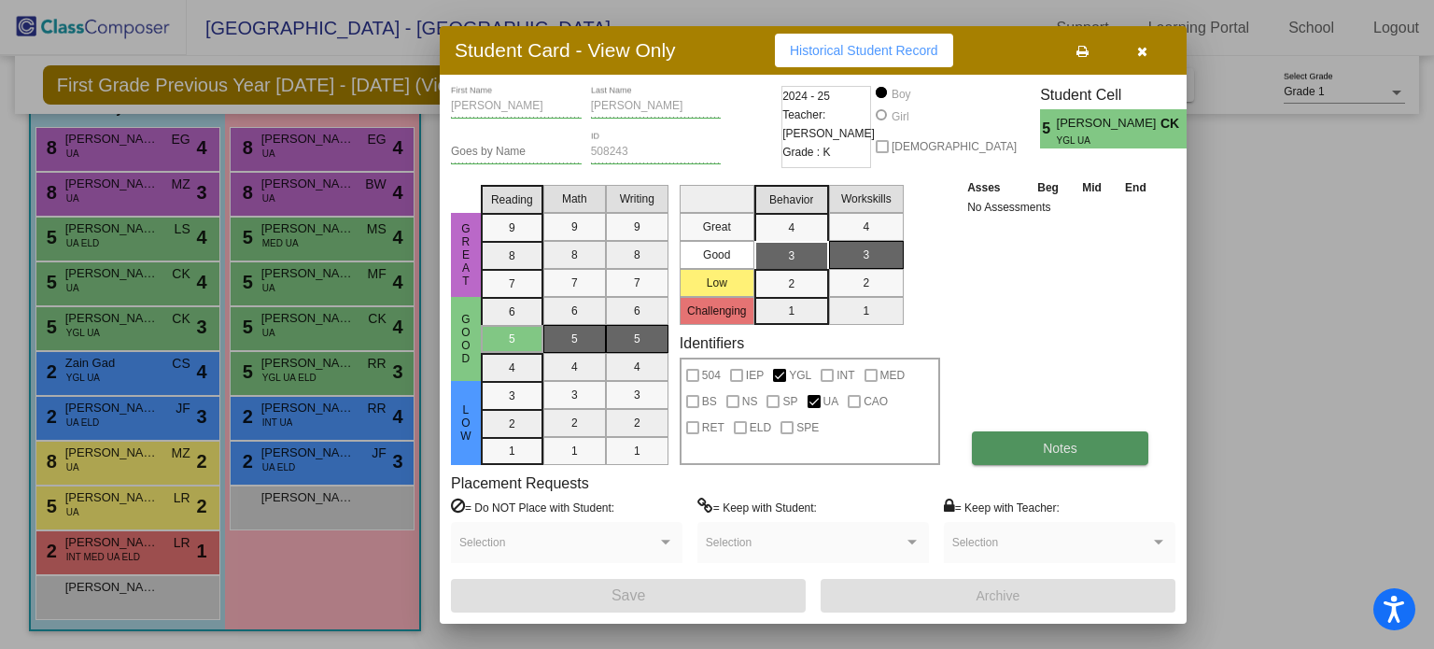
click at [1091, 441] on button "Notes" at bounding box center [1060, 448] width 176 height 34
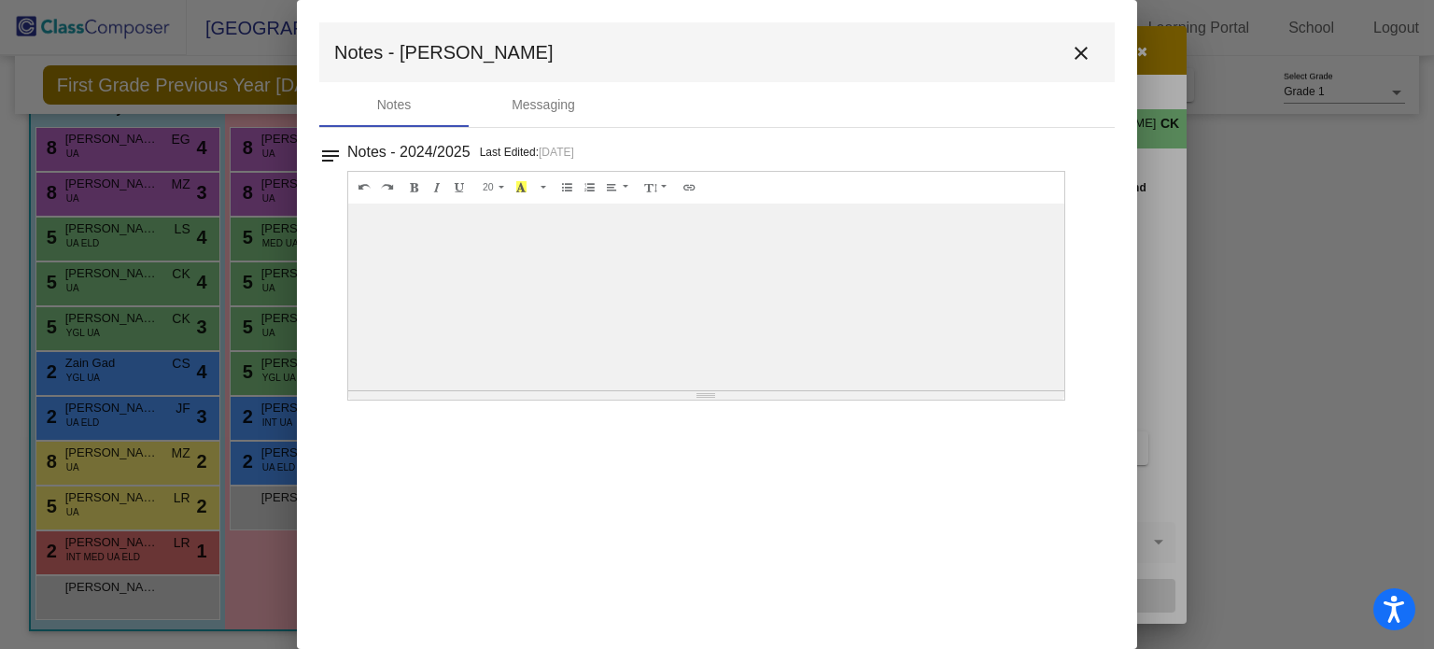
click at [1082, 56] on mat-icon "close" at bounding box center [1081, 53] width 22 height 22
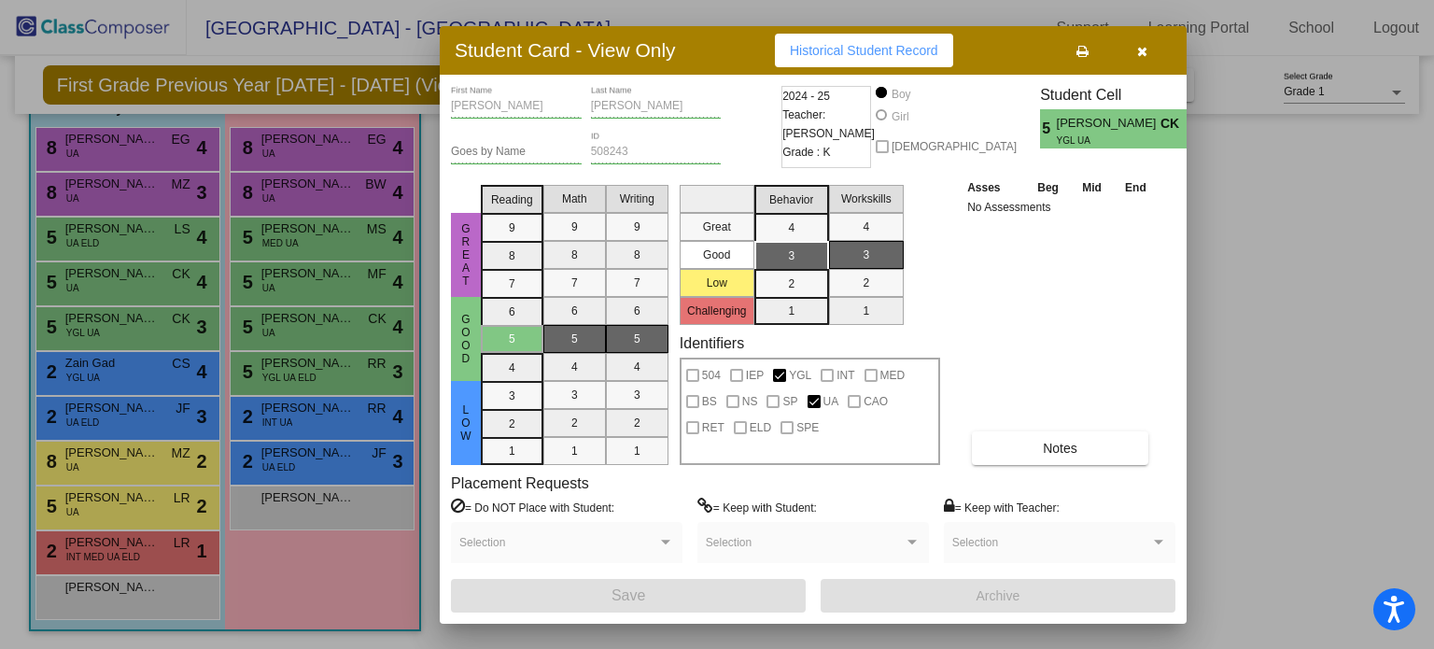
click at [76, 369] on div at bounding box center [717, 324] width 1434 height 649
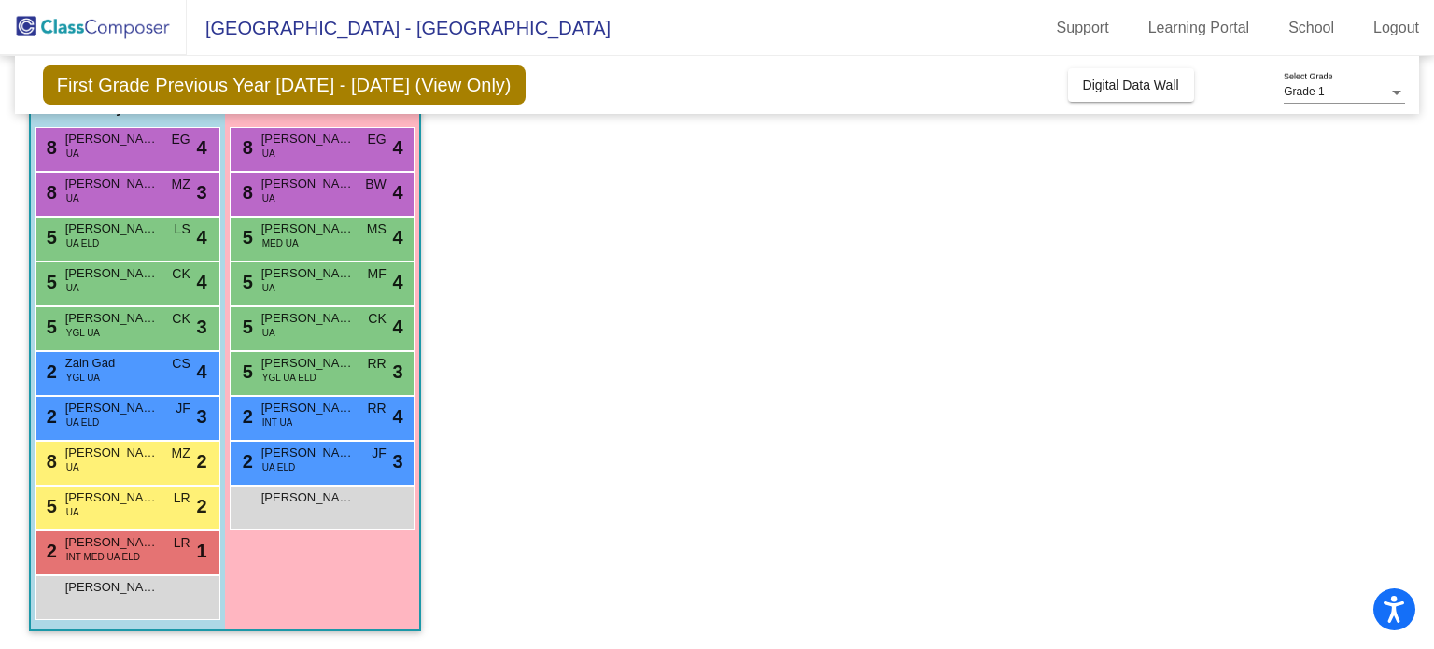
click at [76, 369] on span "Zain Gad" at bounding box center [111, 363] width 93 height 19
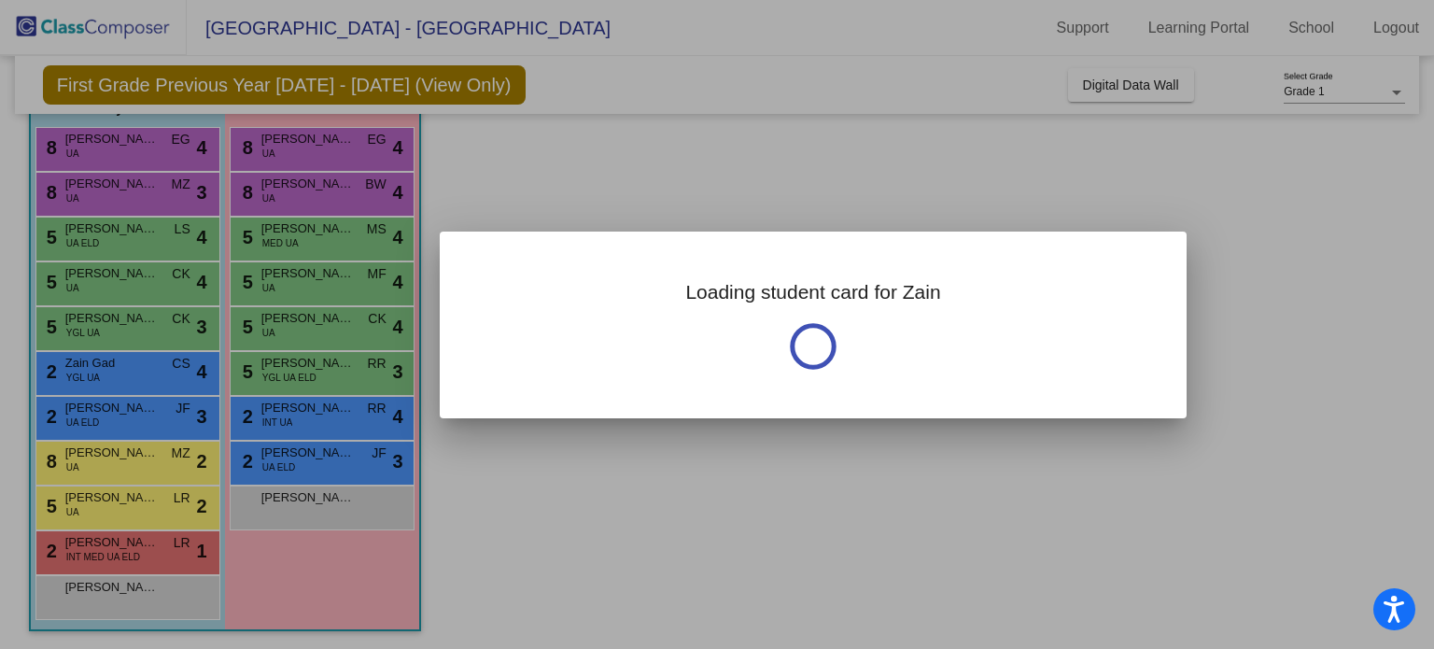
click at [76, 369] on div at bounding box center [717, 324] width 1434 height 649
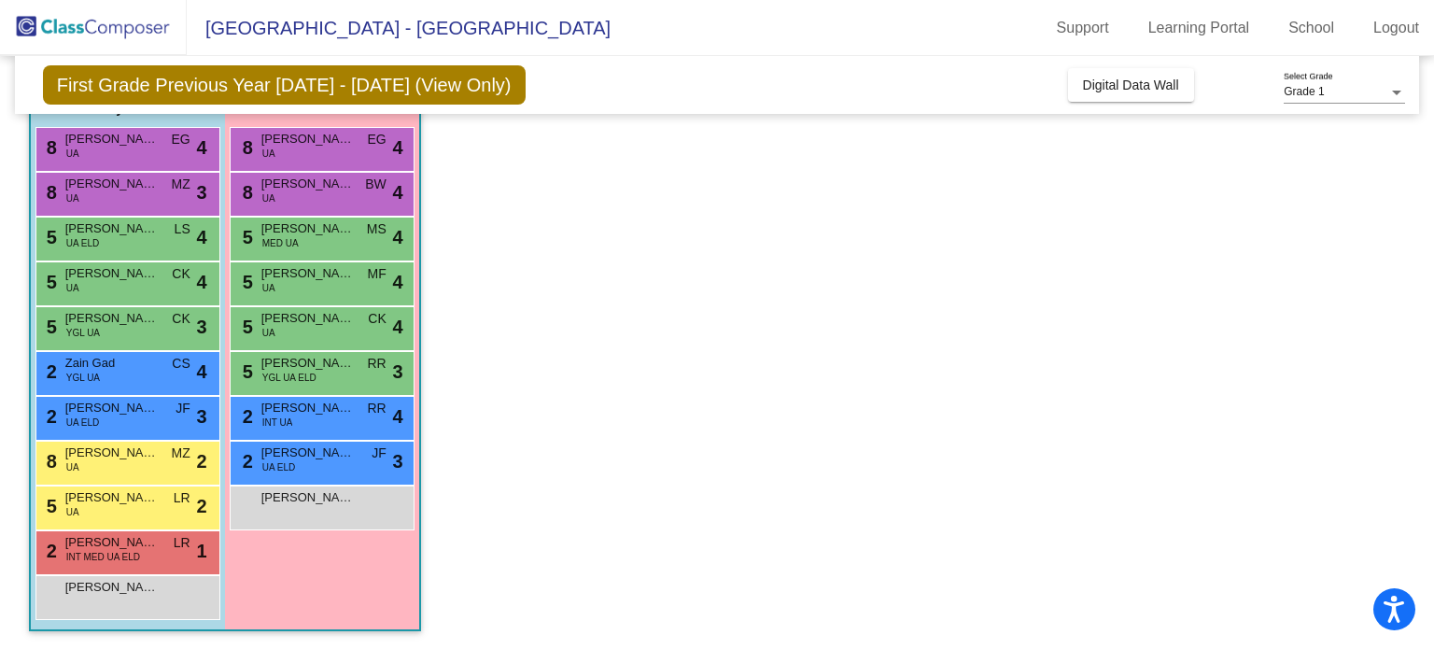
click at [76, 369] on span "Zain Gad" at bounding box center [111, 363] width 93 height 19
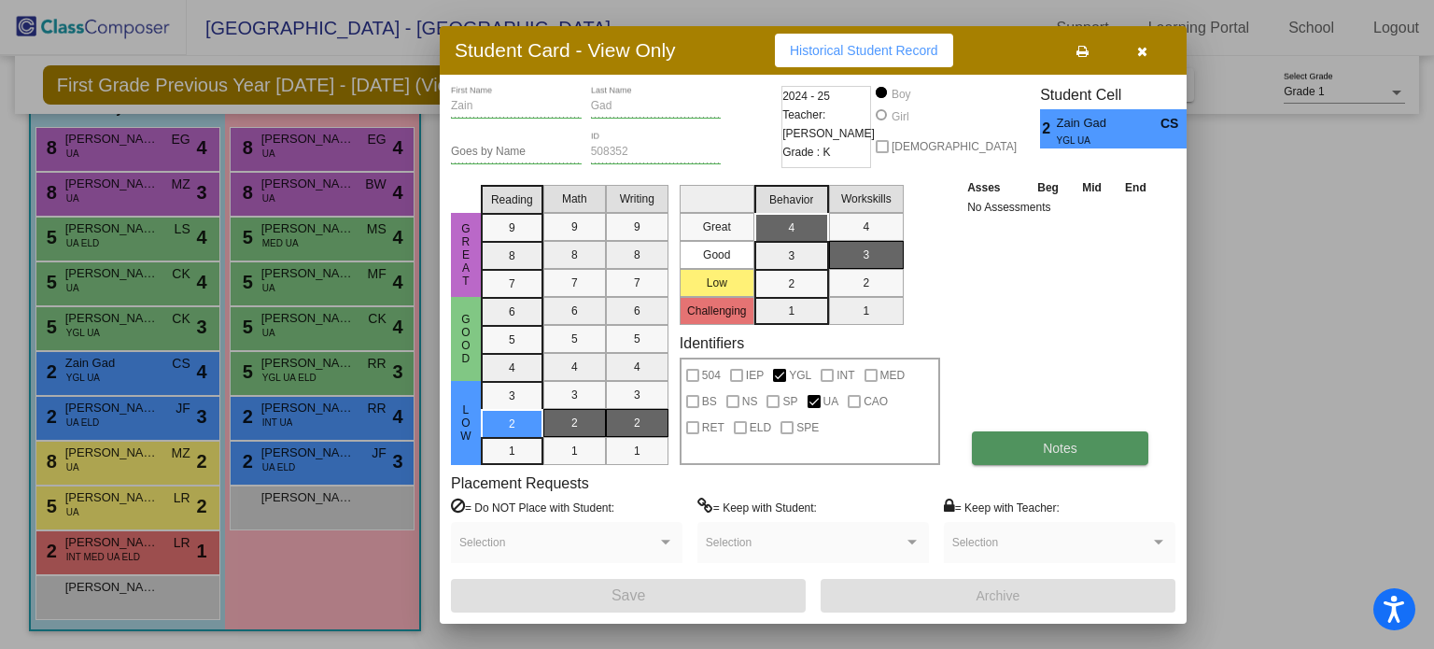
click at [1061, 443] on span "Notes" at bounding box center [1060, 448] width 35 height 15
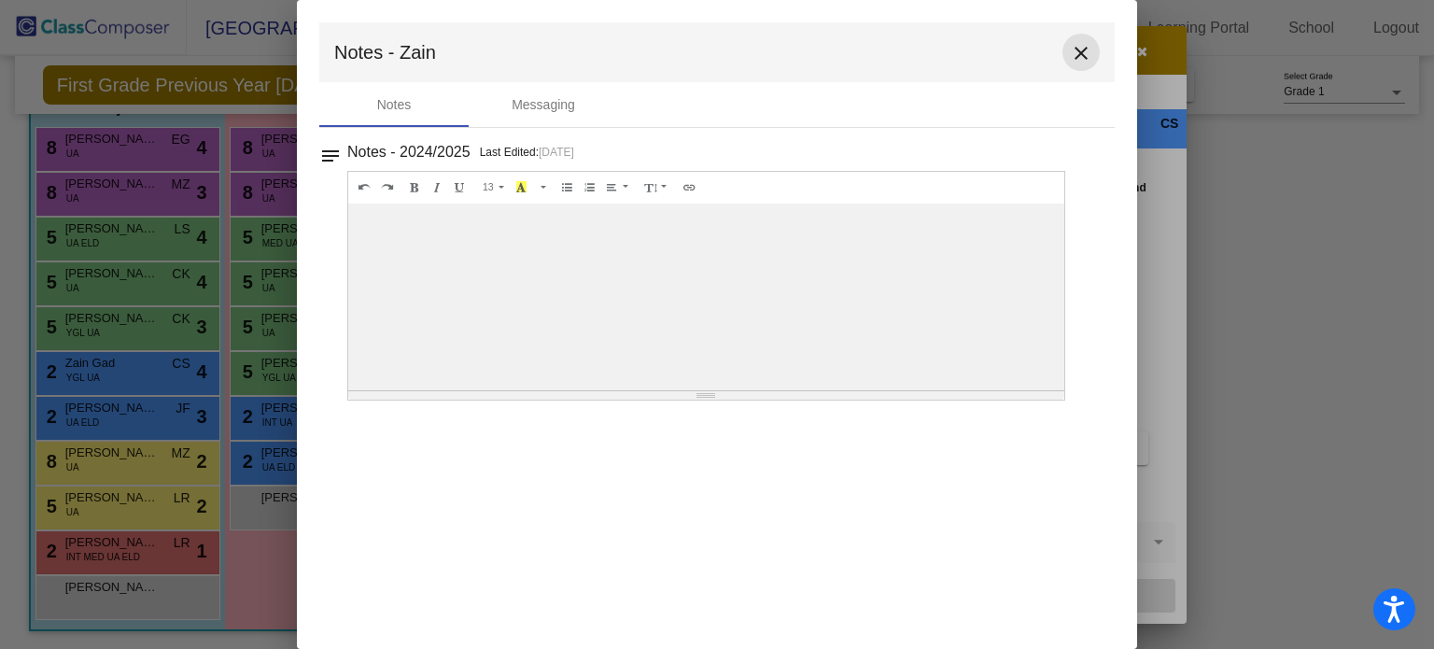
click at [1085, 51] on mat-icon "close" at bounding box center [1081, 53] width 22 height 22
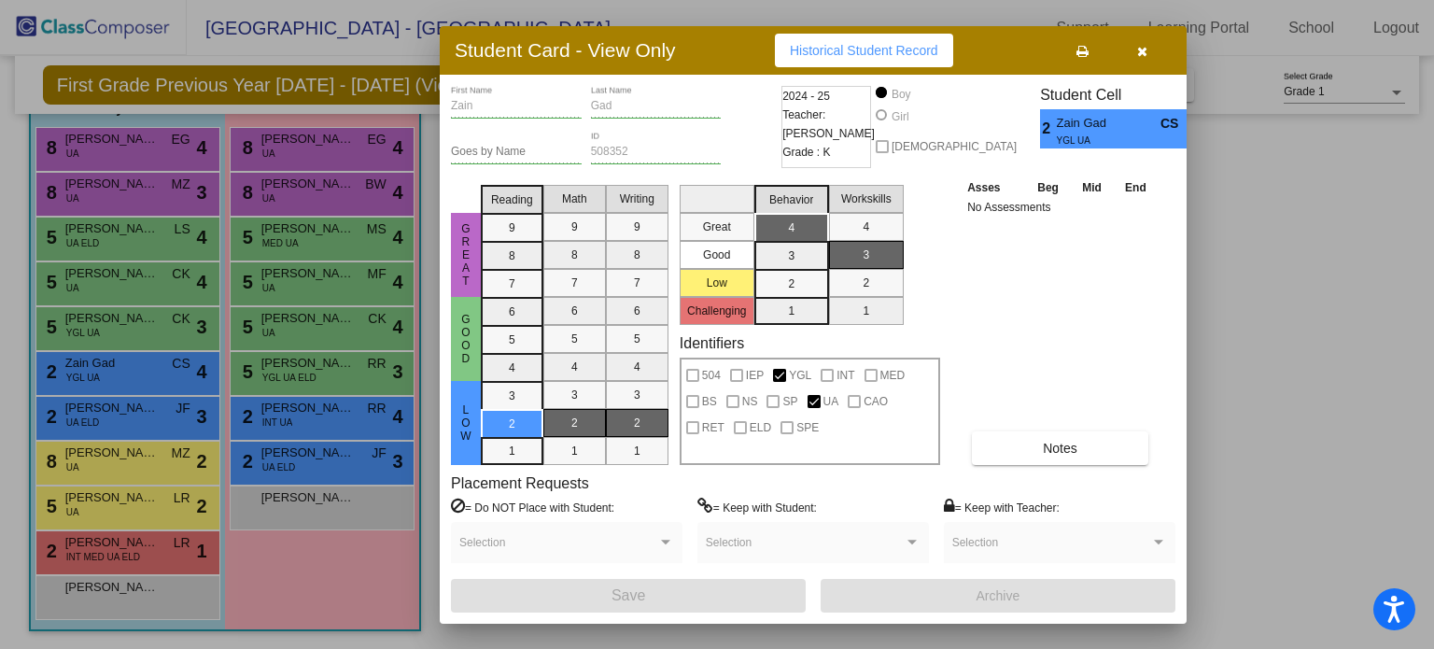
drag, startPoint x: 1154, startPoint y: 96, endPoint x: 1140, endPoint y: 96, distance: 14.0
click at [1153, 67] on button "button" at bounding box center [1142, 51] width 60 height 34
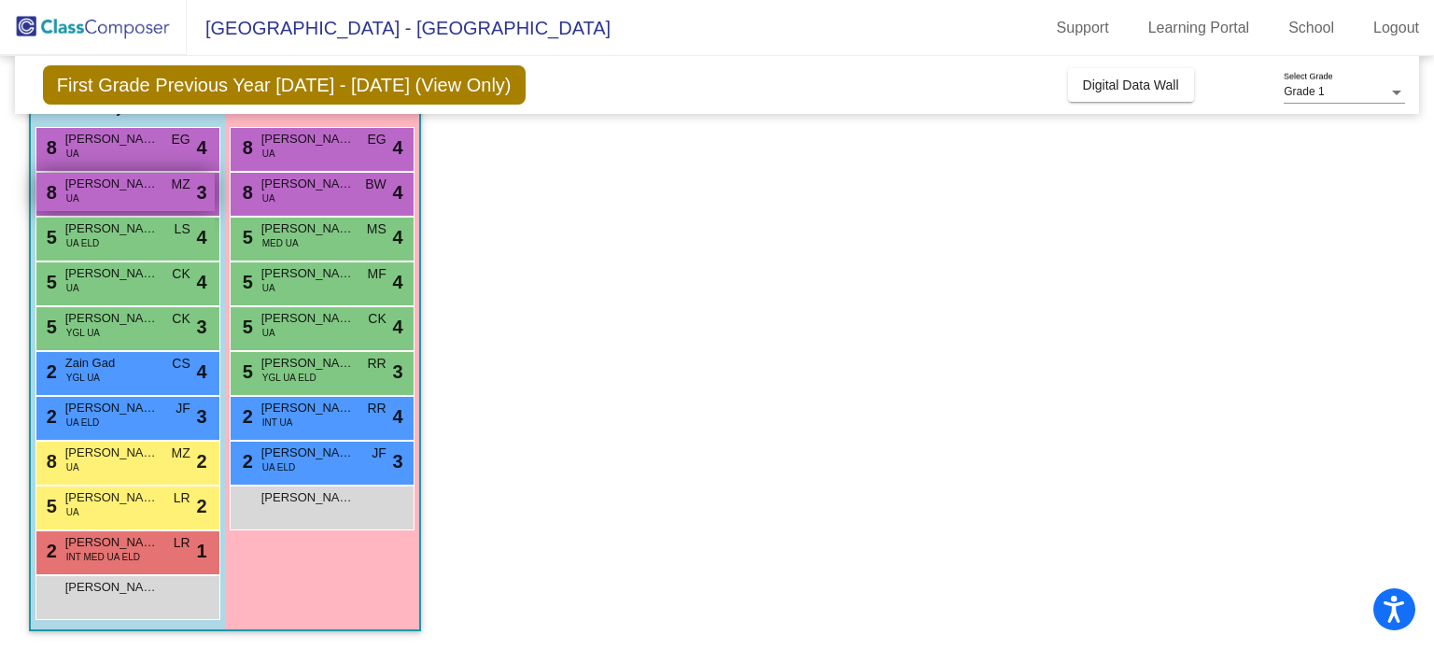
click at [114, 204] on div "8 Asher Myers UA MZ lock do_not_disturb_alt 3" at bounding box center [125, 192] width 178 height 38
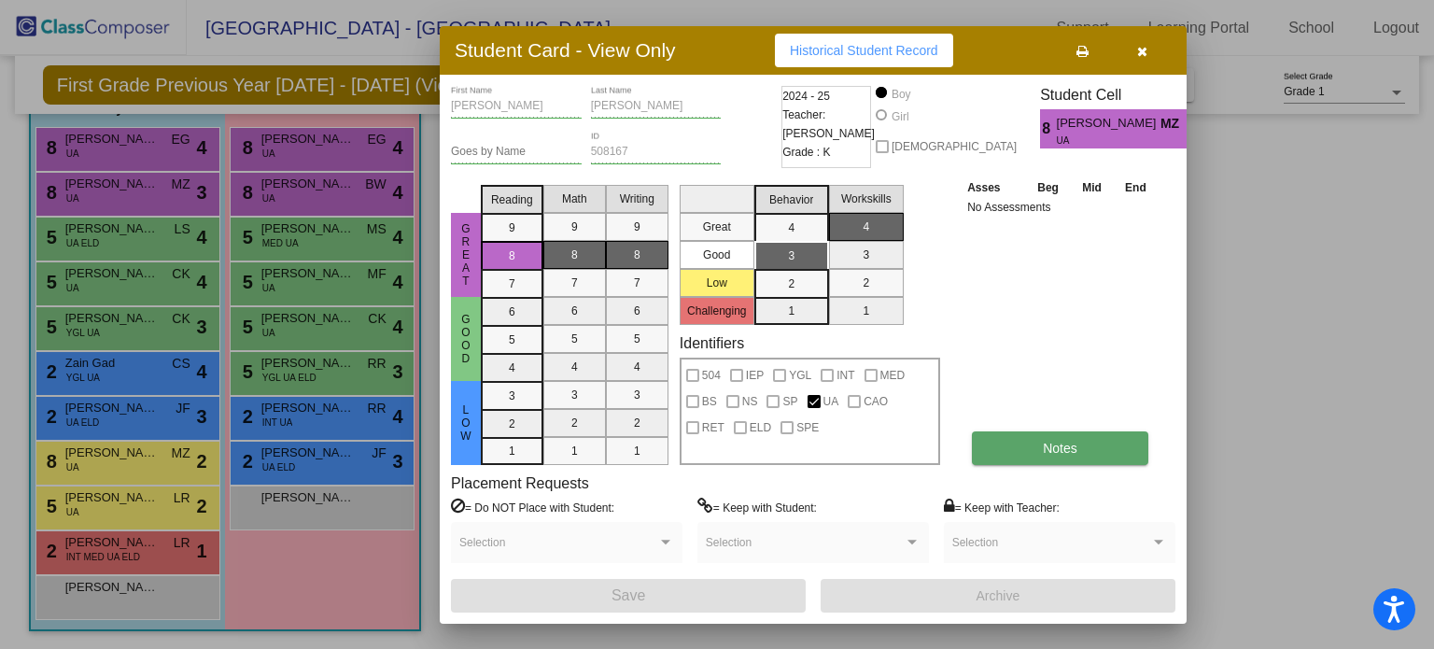
click at [1100, 440] on button "Notes" at bounding box center [1060, 448] width 176 height 34
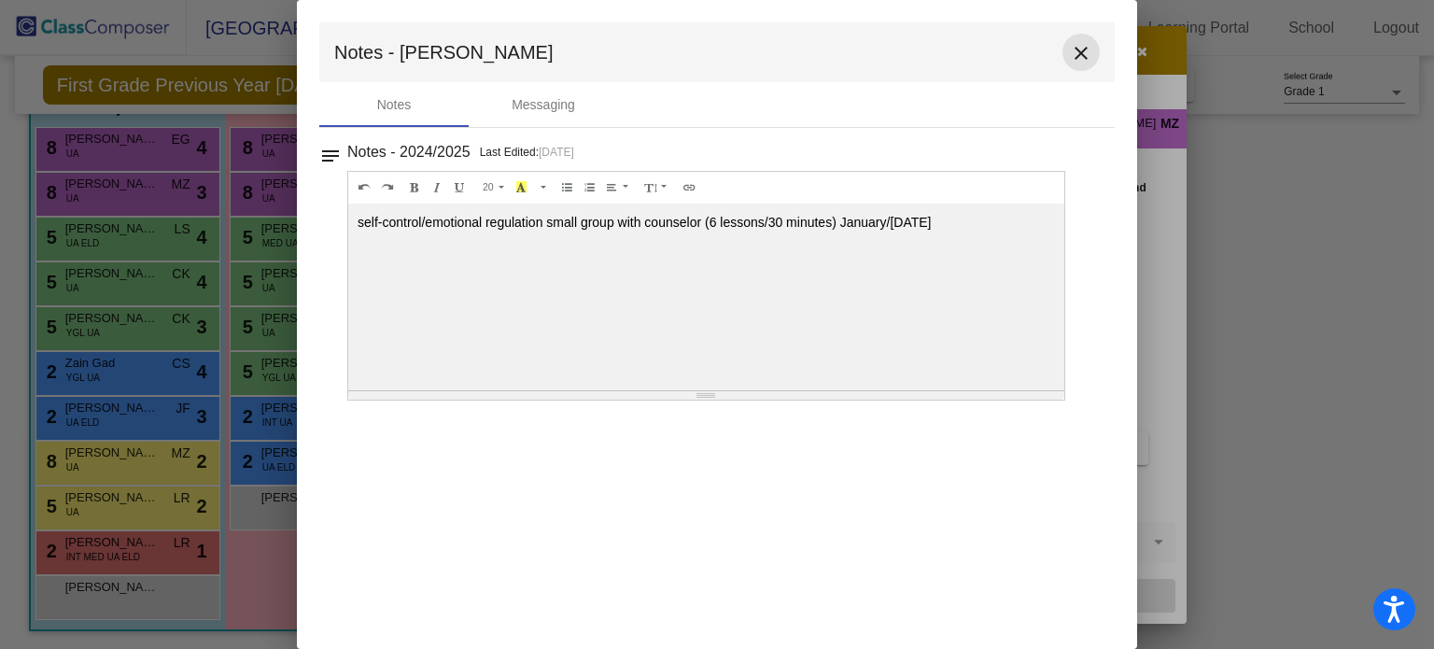
click at [1079, 50] on mat-icon "close" at bounding box center [1081, 53] width 22 height 22
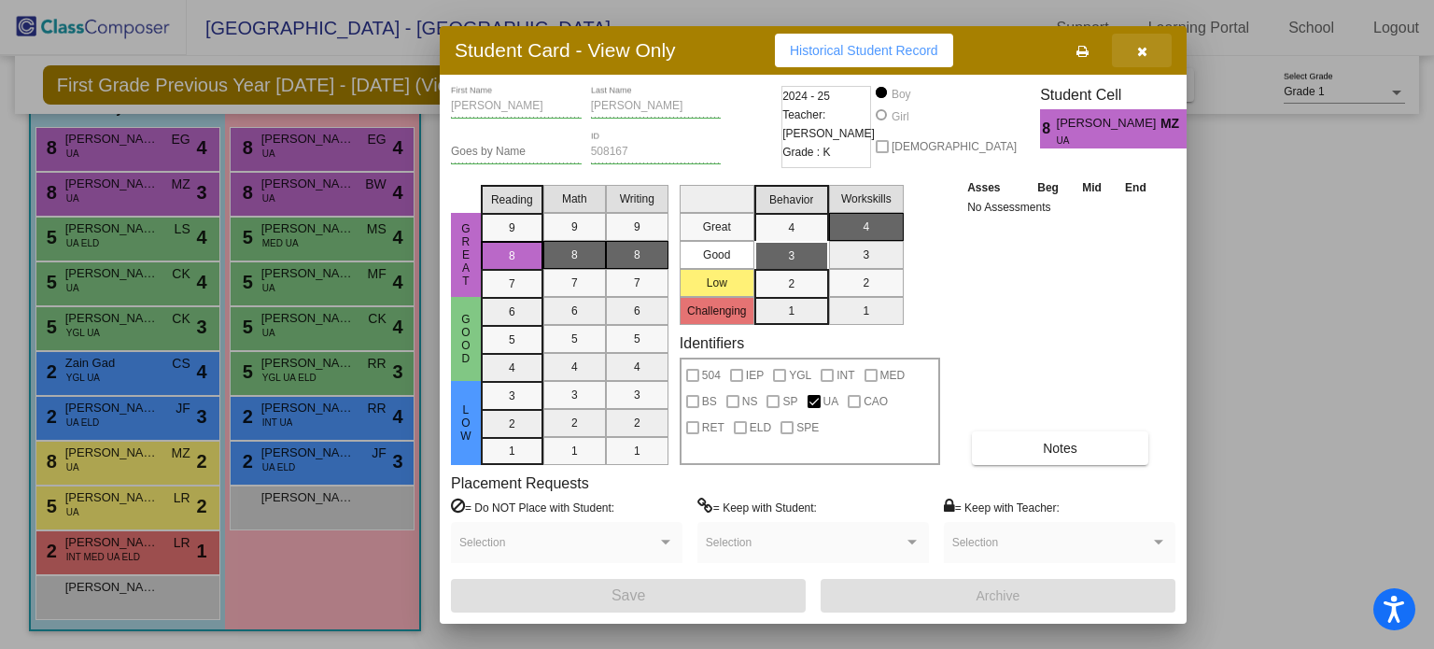
click at [1146, 54] on button "button" at bounding box center [1142, 51] width 60 height 34
